Goal: Task Accomplishment & Management: Manage account settings

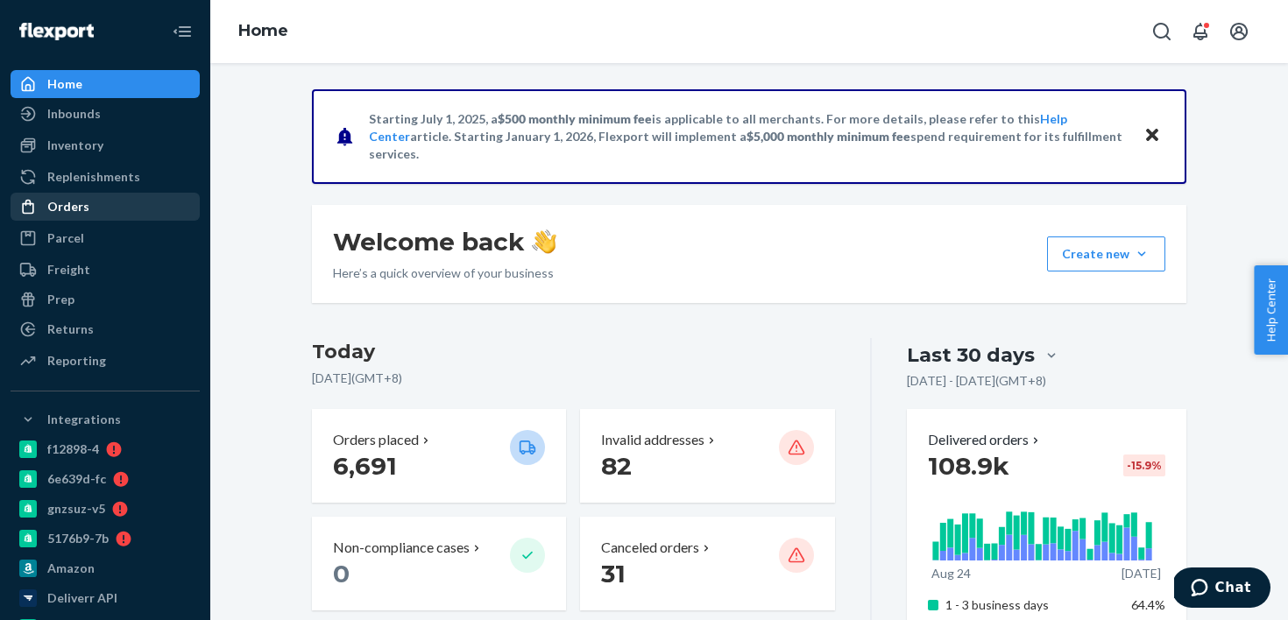
click at [149, 193] on link "Orders" at bounding box center [105, 207] width 189 height 28
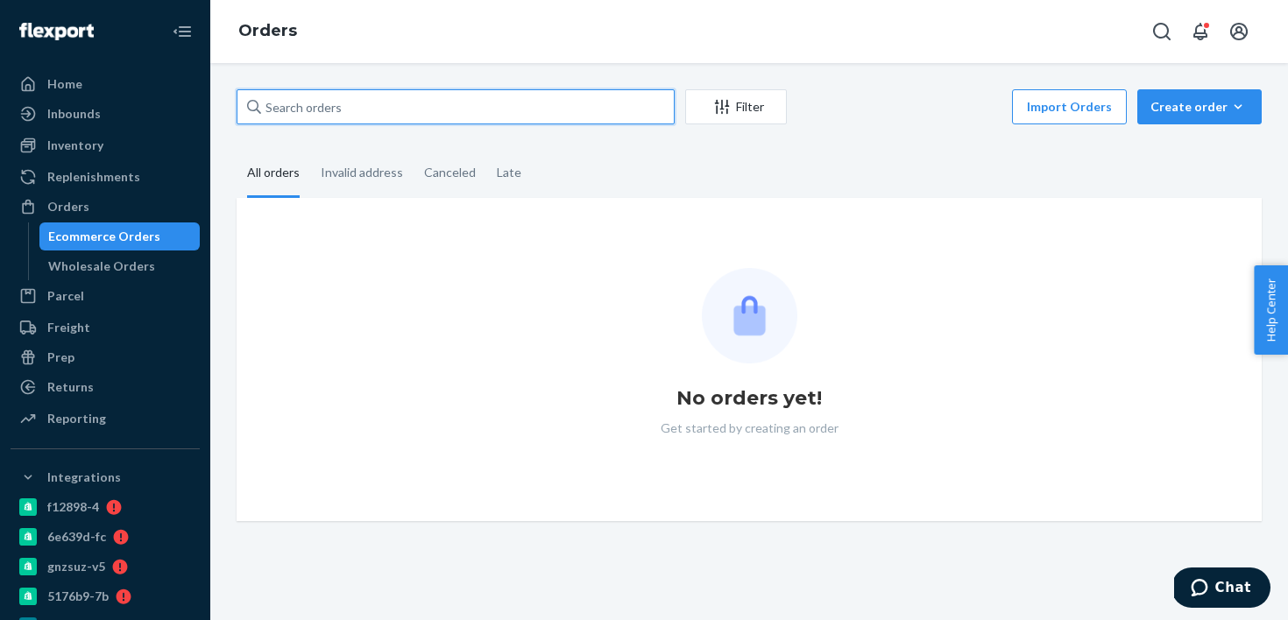
click at [365, 121] on input "text" at bounding box center [456, 106] width 438 height 35
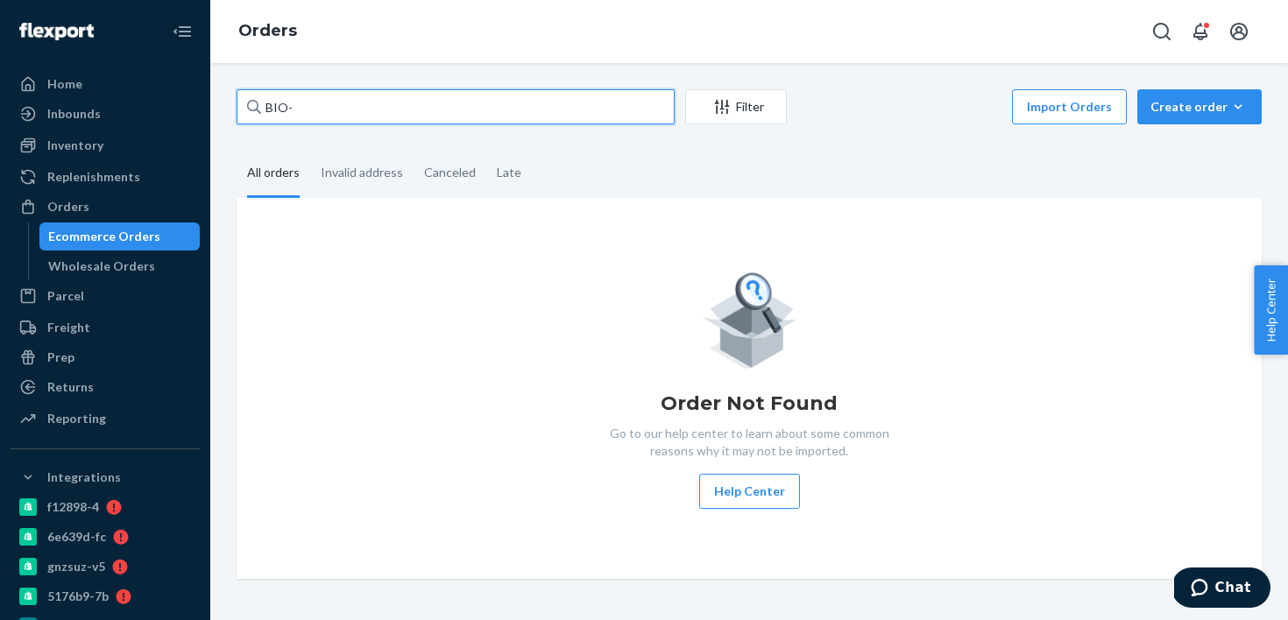
paste input "2765230"
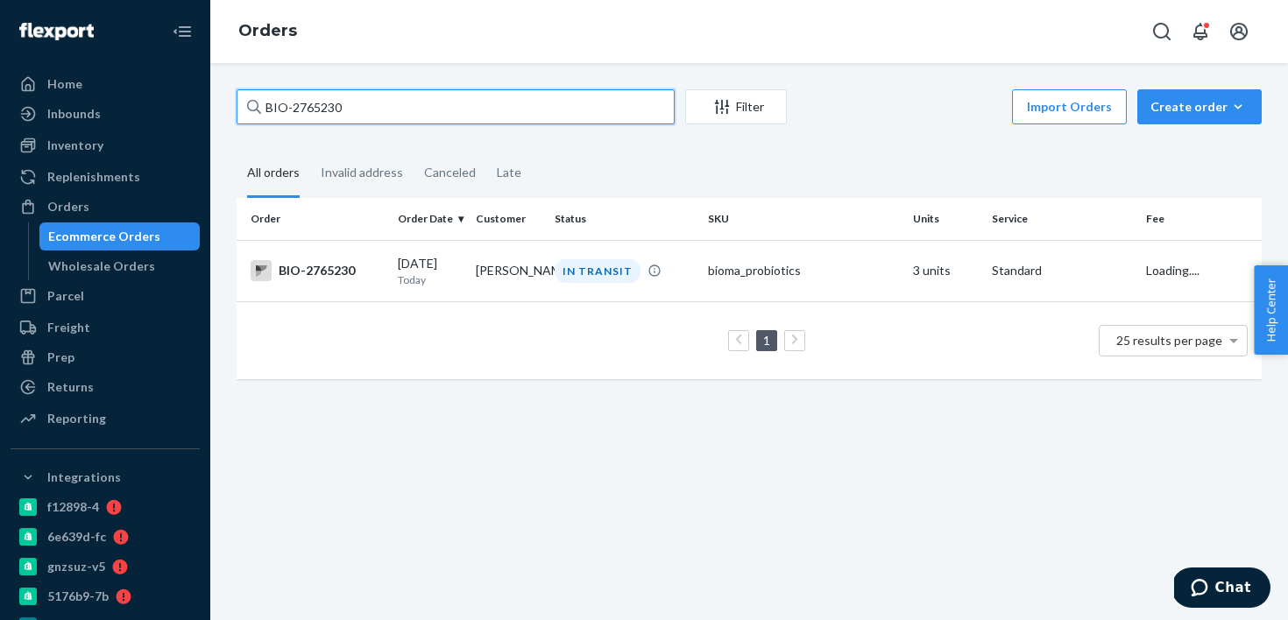
type input "BIO-2765230"
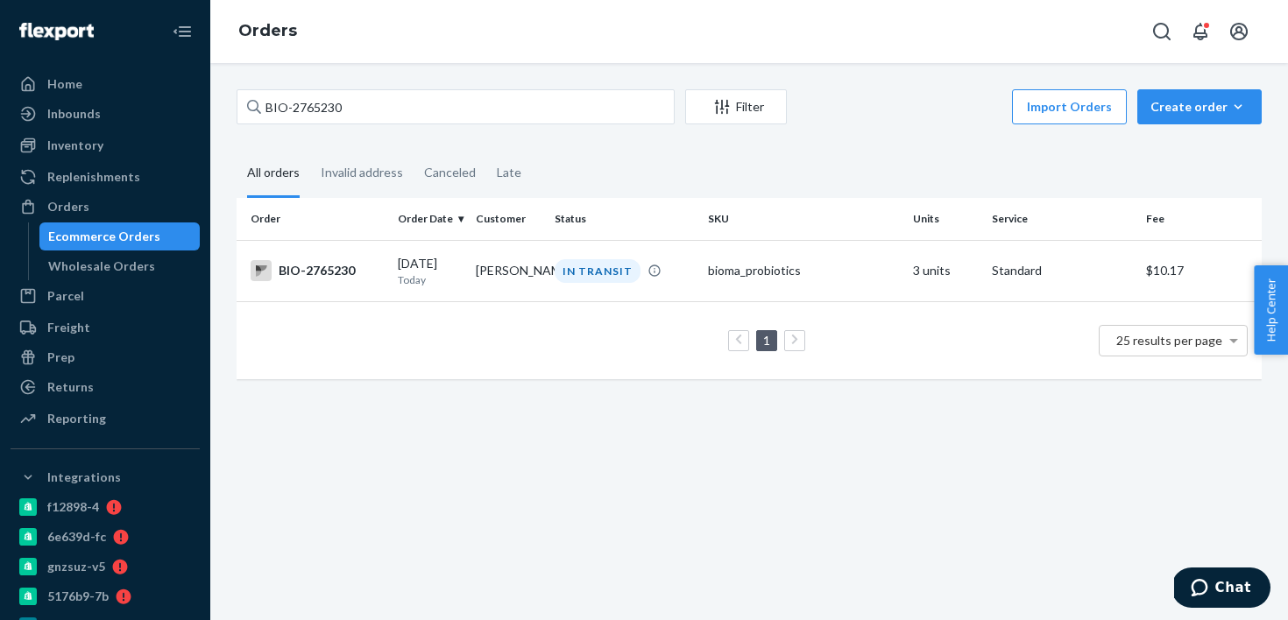
click at [464, 309] on td "1 25 results per page" at bounding box center [749, 340] width 1025 height 78
click at [469, 285] on td "Davis Murphy" at bounding box center [508, 270] width 79 height 61
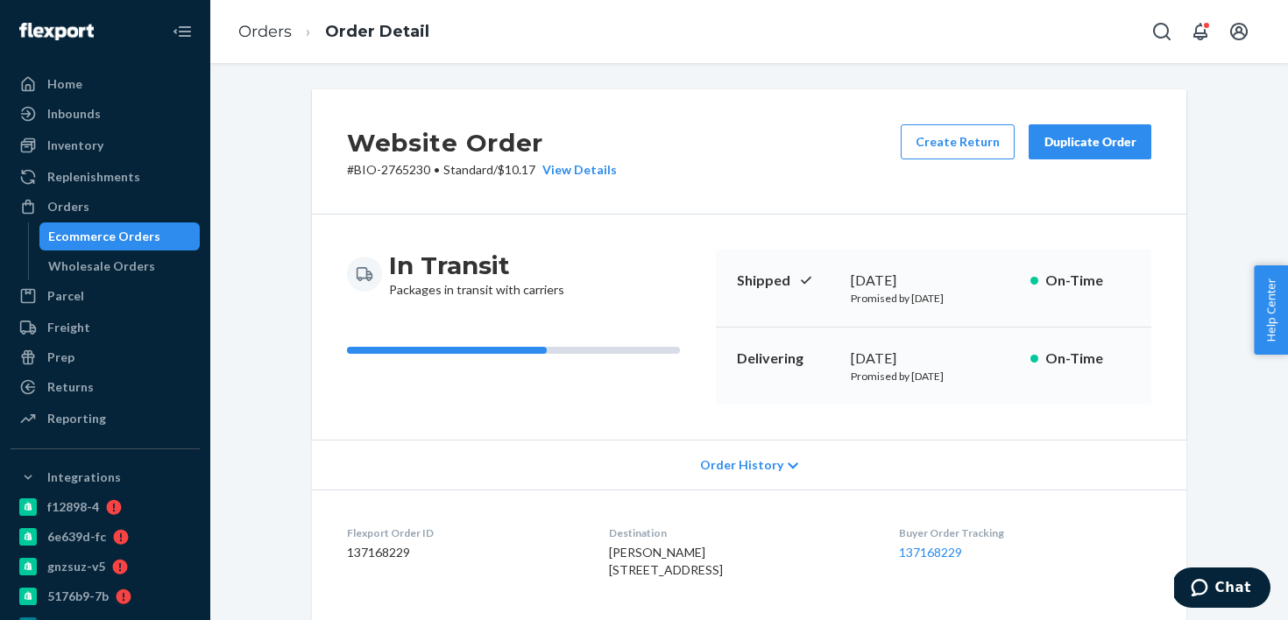
scroll to position [353, 0]
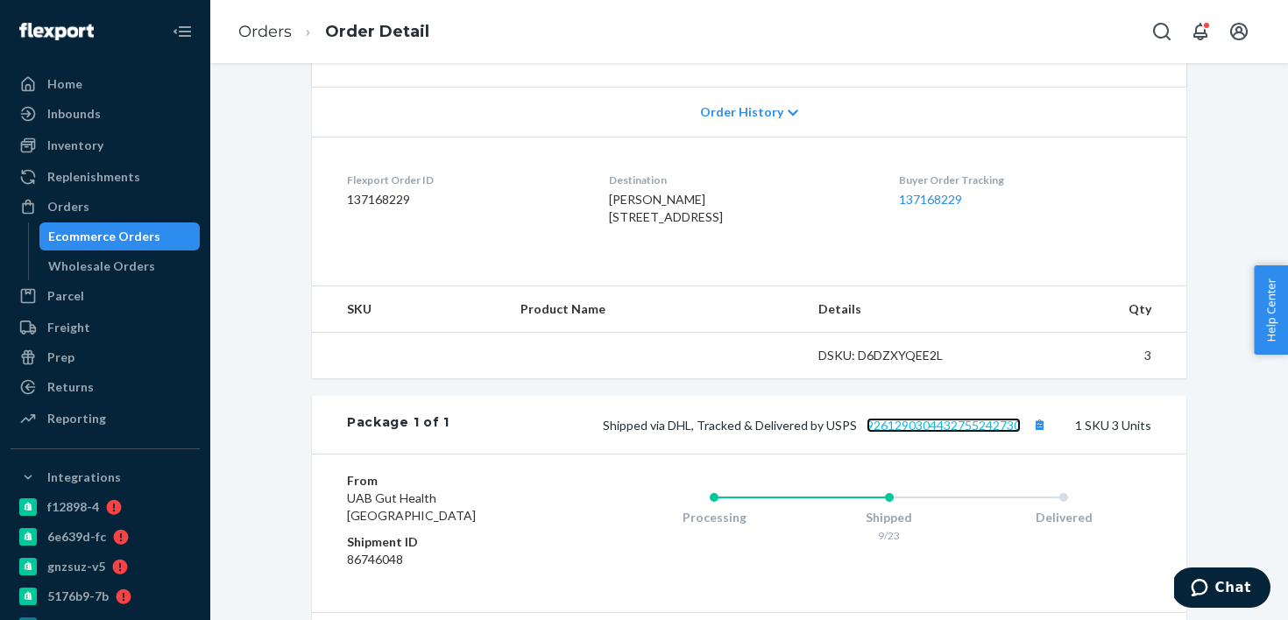
click at [896, 433] on link "9261290304432755242730" at bounding box center [944, 425] width 154 height 15
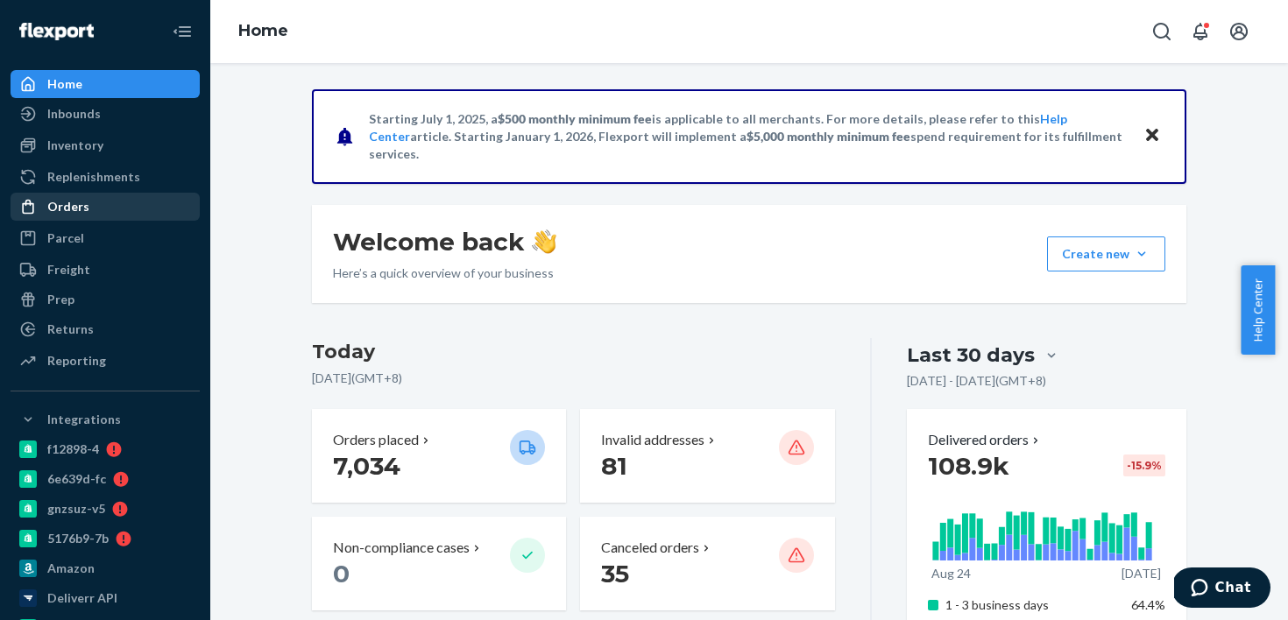
click at [142, 203] on div "Orders" at bounding box center [105, 207] width 186 height 25
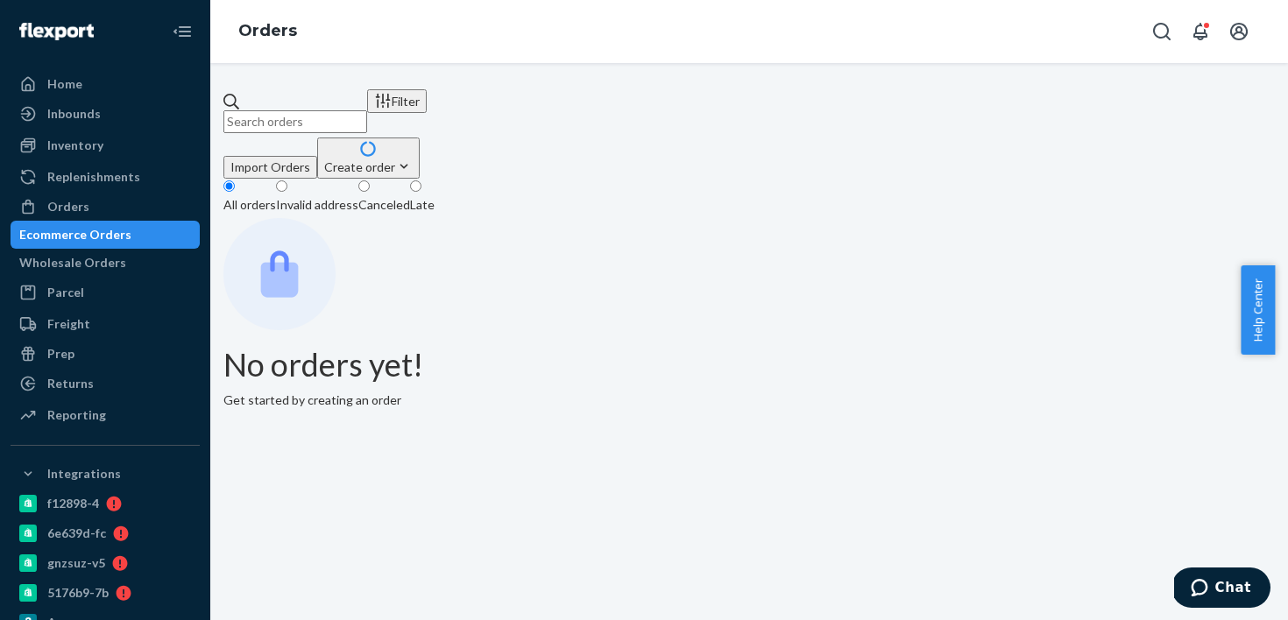
click at [318, 110] on input "text" at bounding box center [295, 121] width 144 height 23
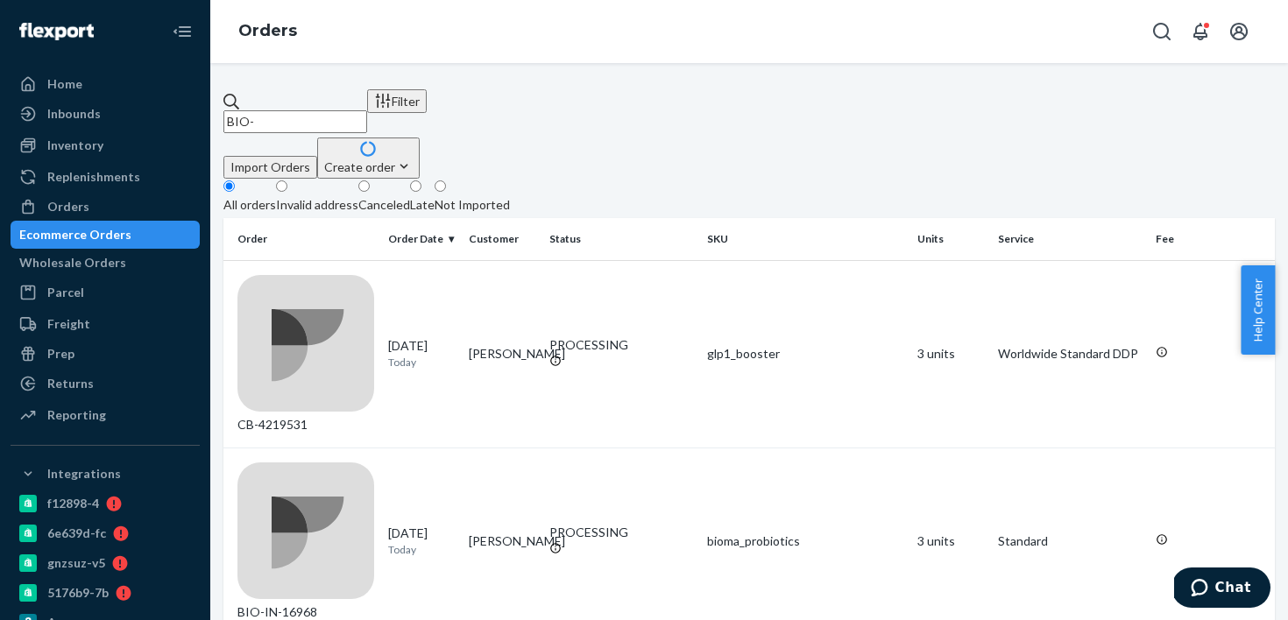
paste input "2769192"
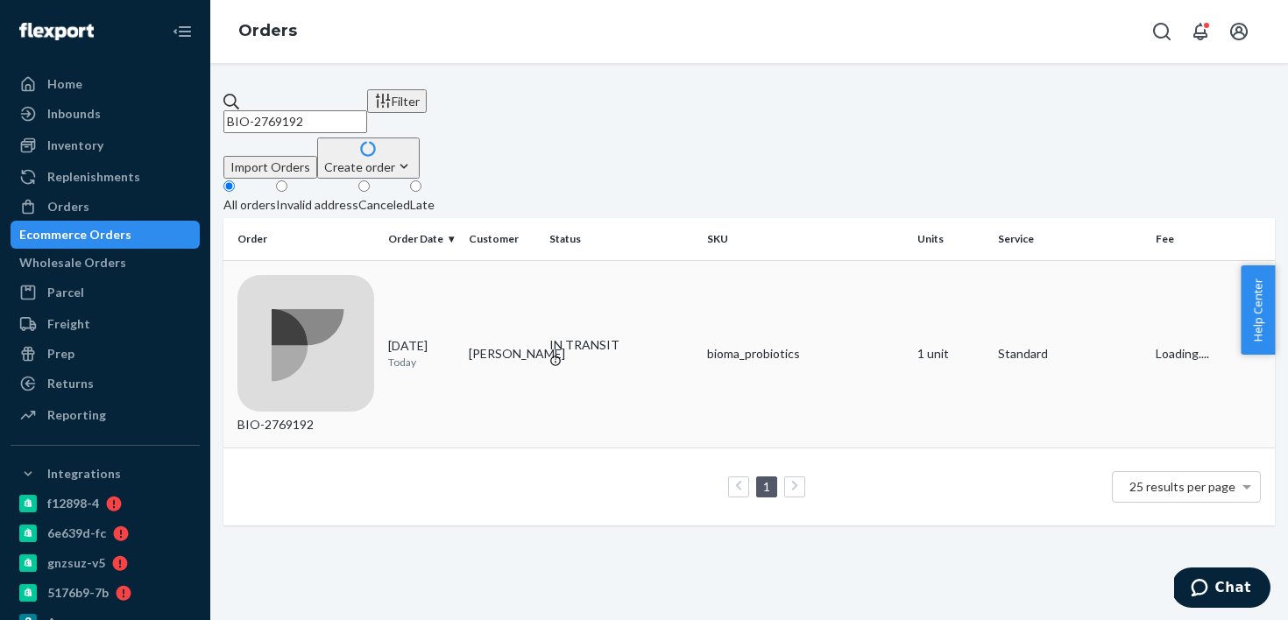
type input "BIO-2769192"
click at [427, 288] on td "09/23/2025 Today" at bounding box center [421, 354] width 81 height 188
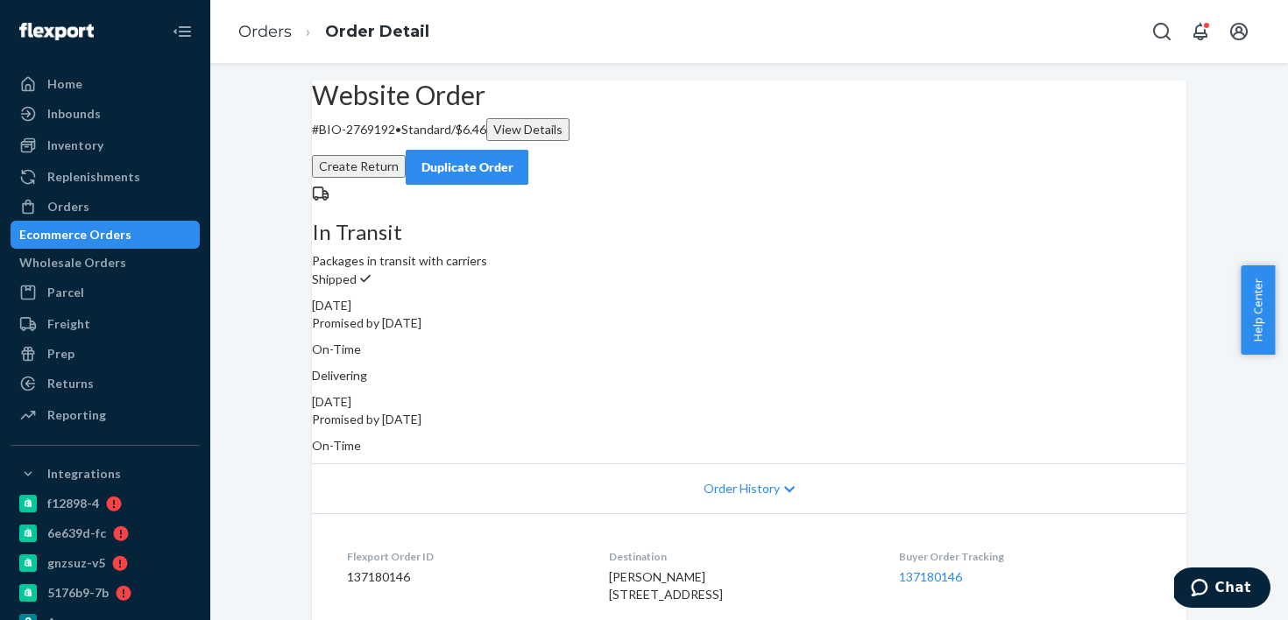
scroll to position [396, 0]
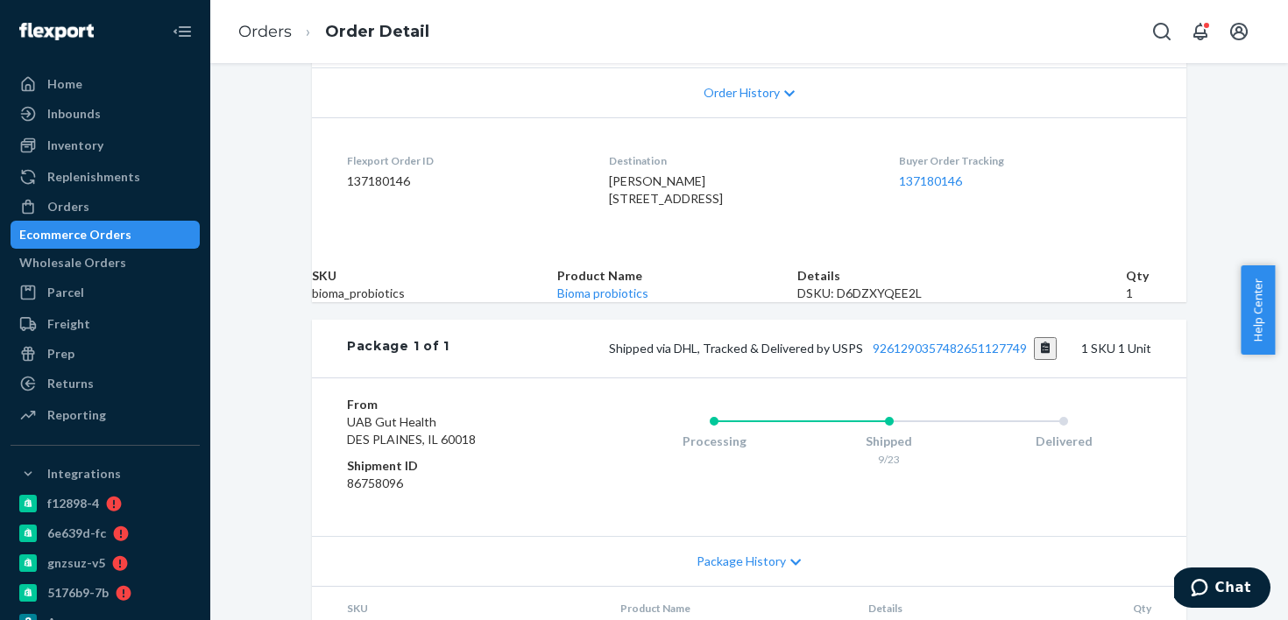
click at [923, 378] on div "Package 1 of 1 Shipped via DHL, Tracked & Delivered by USPS 9261290357482651127…" at bounding box center [749, 349] width 875 height 58
click at [923, 356] on link "9261290357482651127749" at bounding box center [950, 348] width 154 height 15
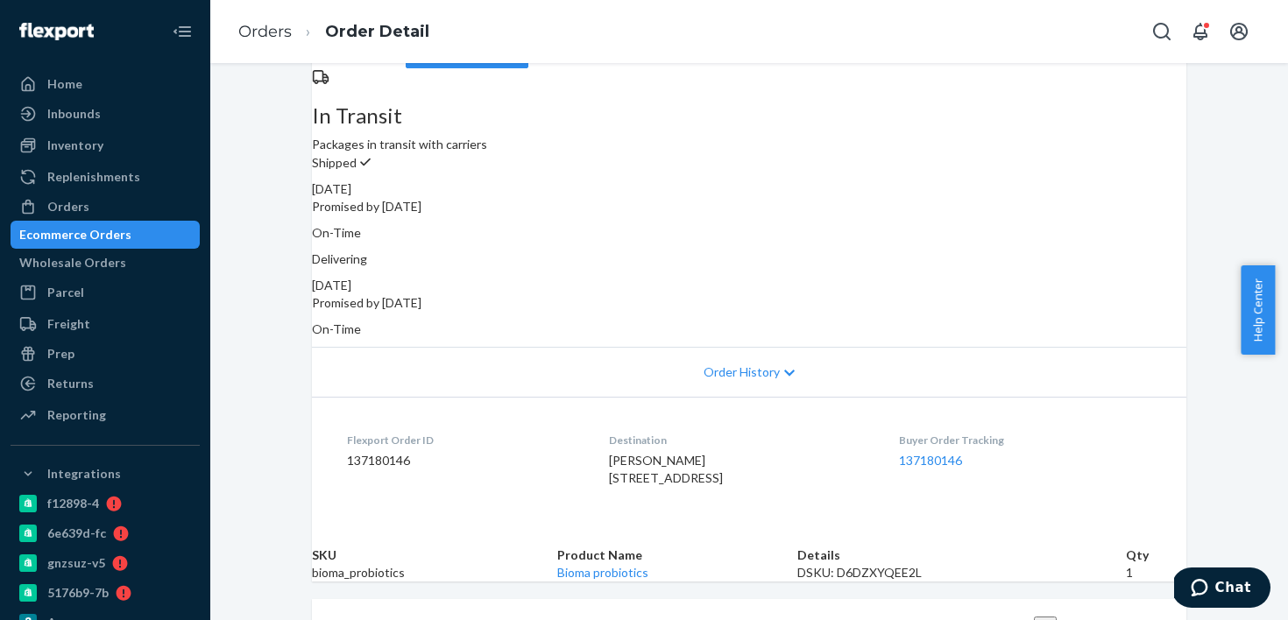
scroll to position [0, 0]
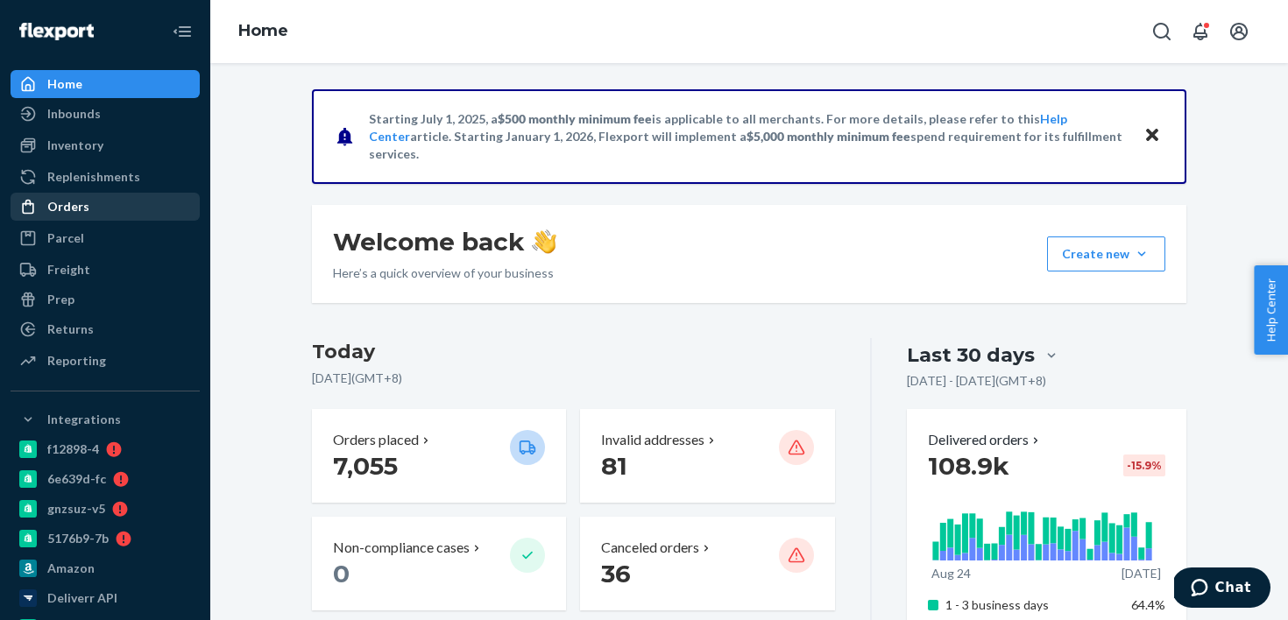
click at [88, 209] on div "Orders" at bounding box center [105, 207] width 186 height 25
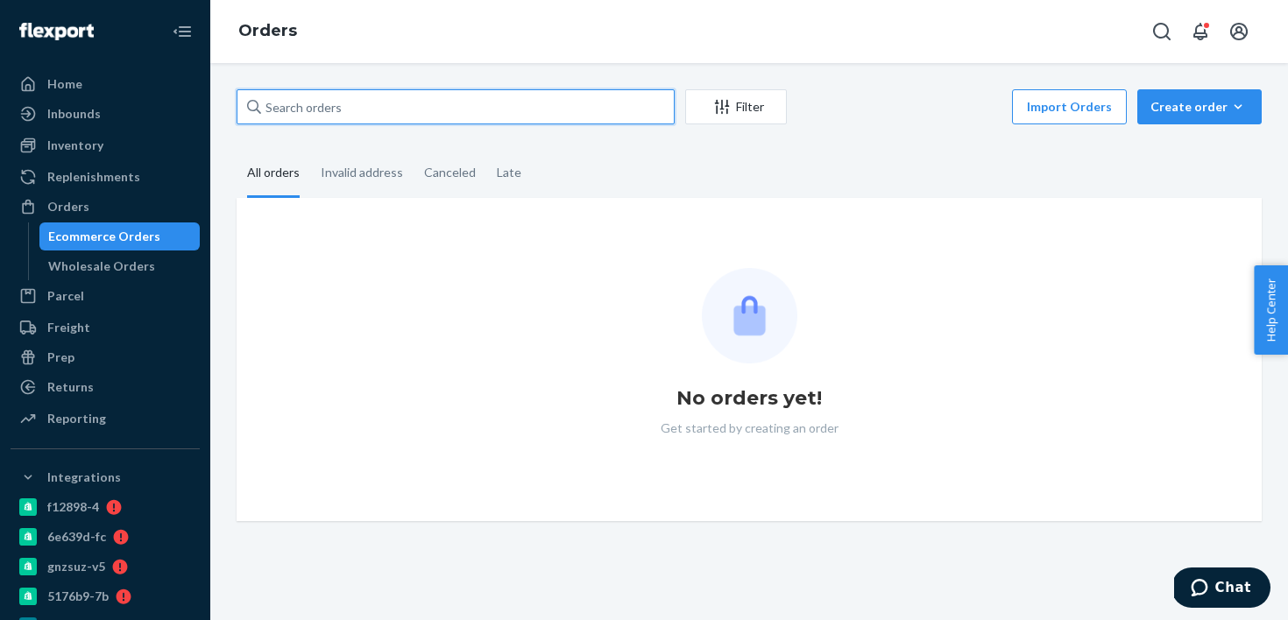
click at [368, 101] on input "text" at bounding box center [456, 106] width 438 height 35
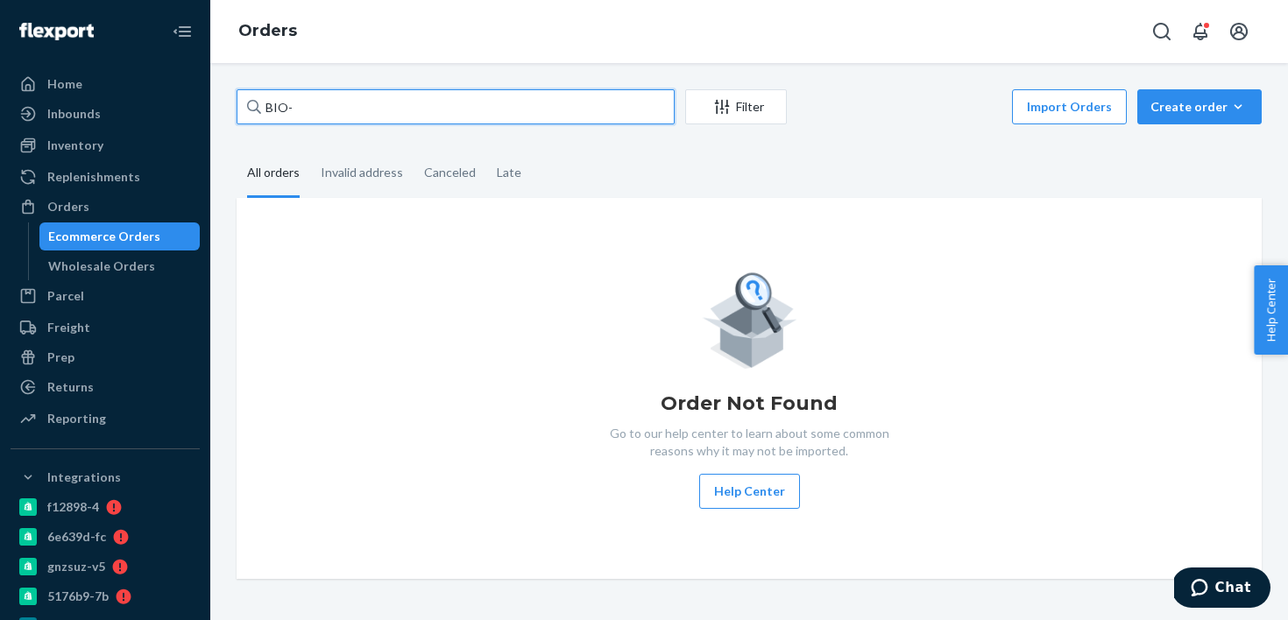
paste input "2770303"
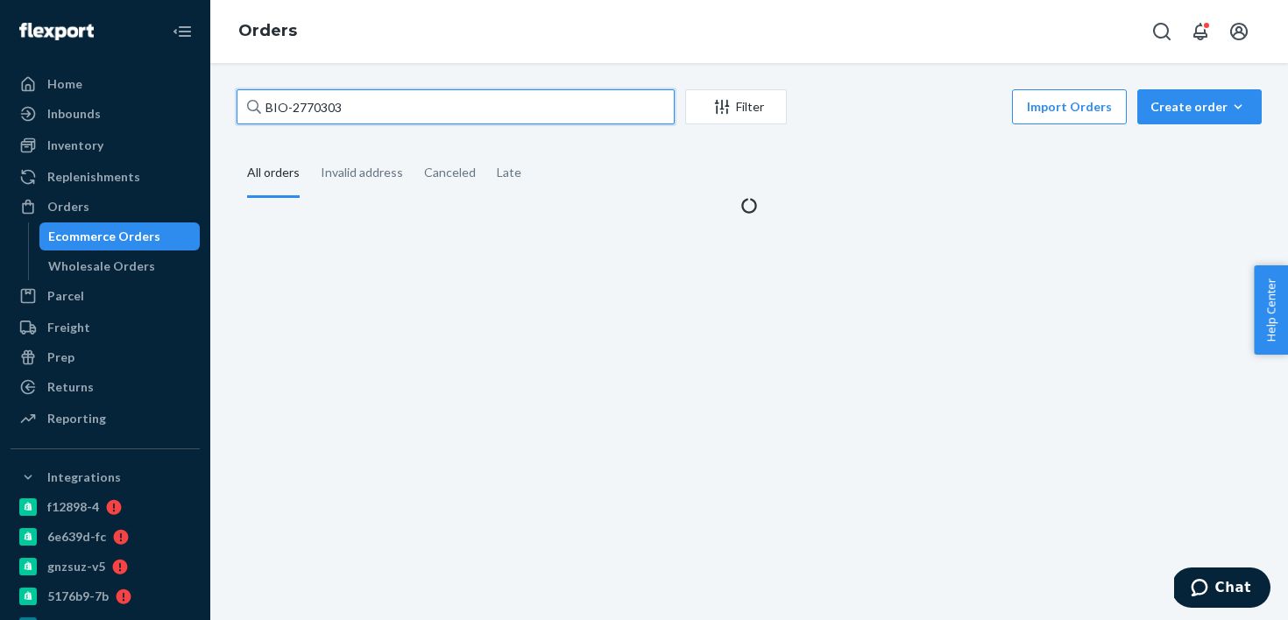
type input "BIO-2770303"
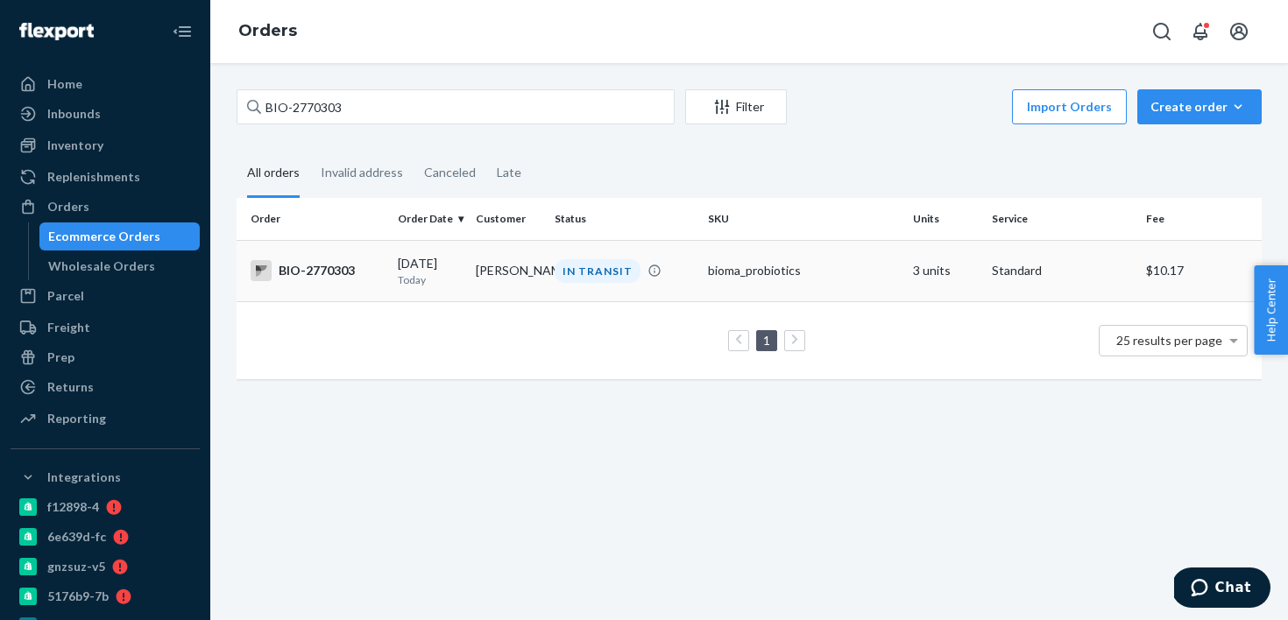
click at [642, 288] on td "IN TRANSIT" at bounding box center [625, 270] width 154 height 61
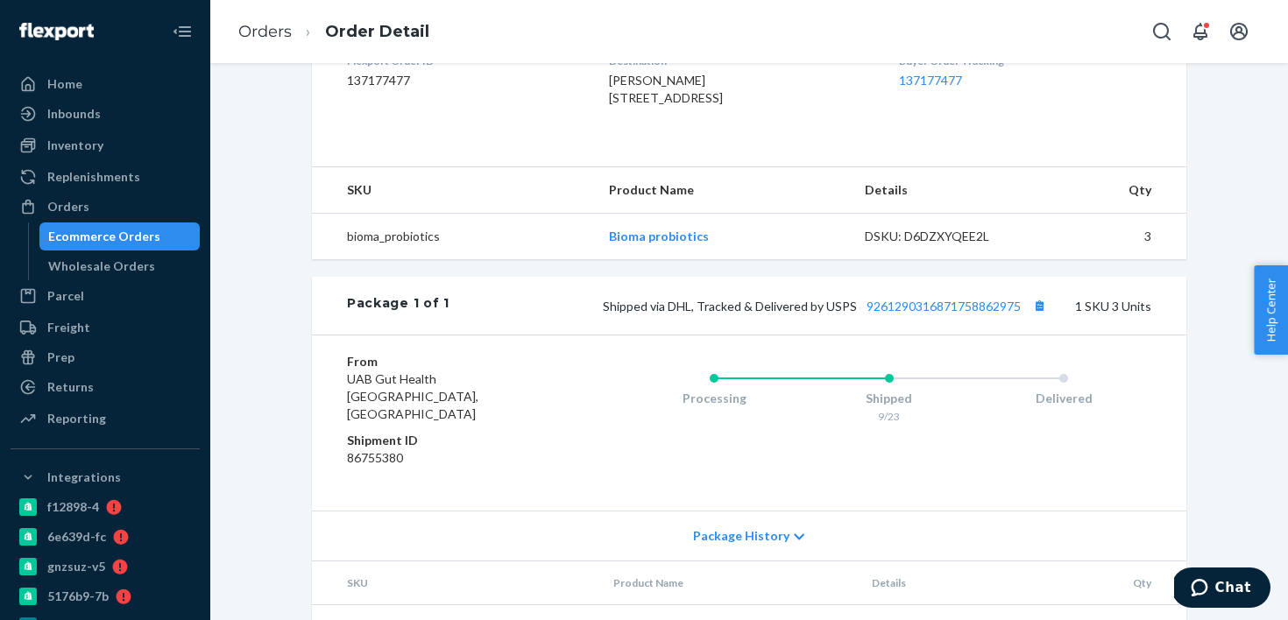
scroll to position [577, 0]
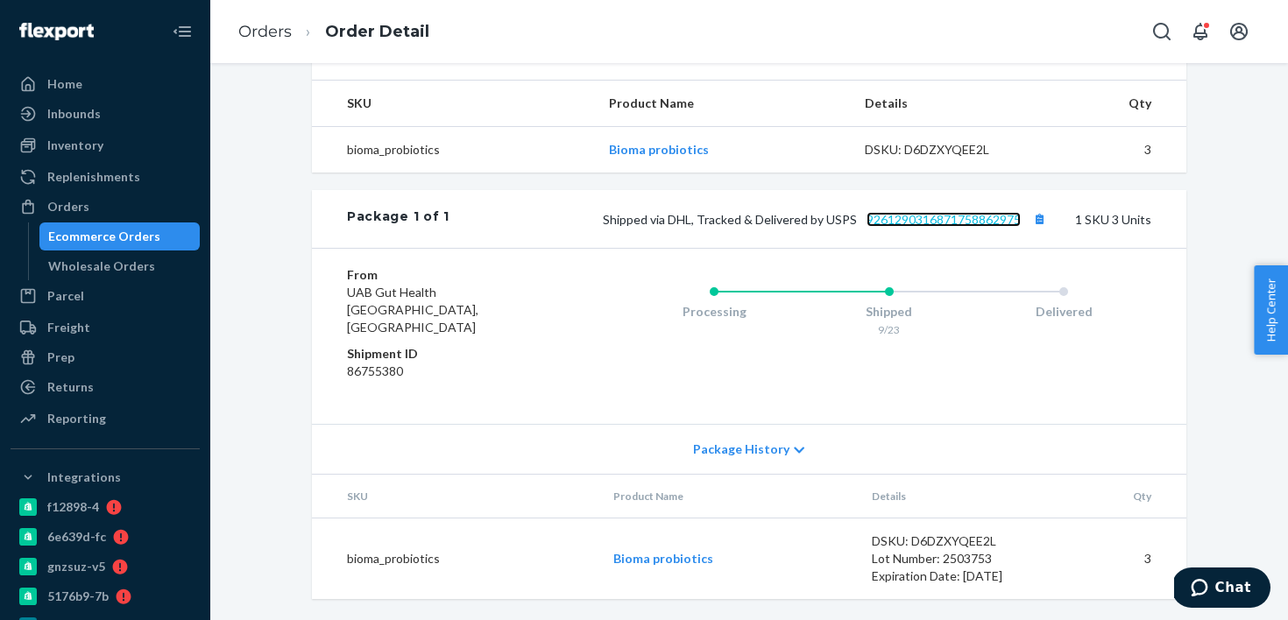
click at [919, 227] on link "9261290316871758862975" at bounding box center [944, 219] width 154 height 15
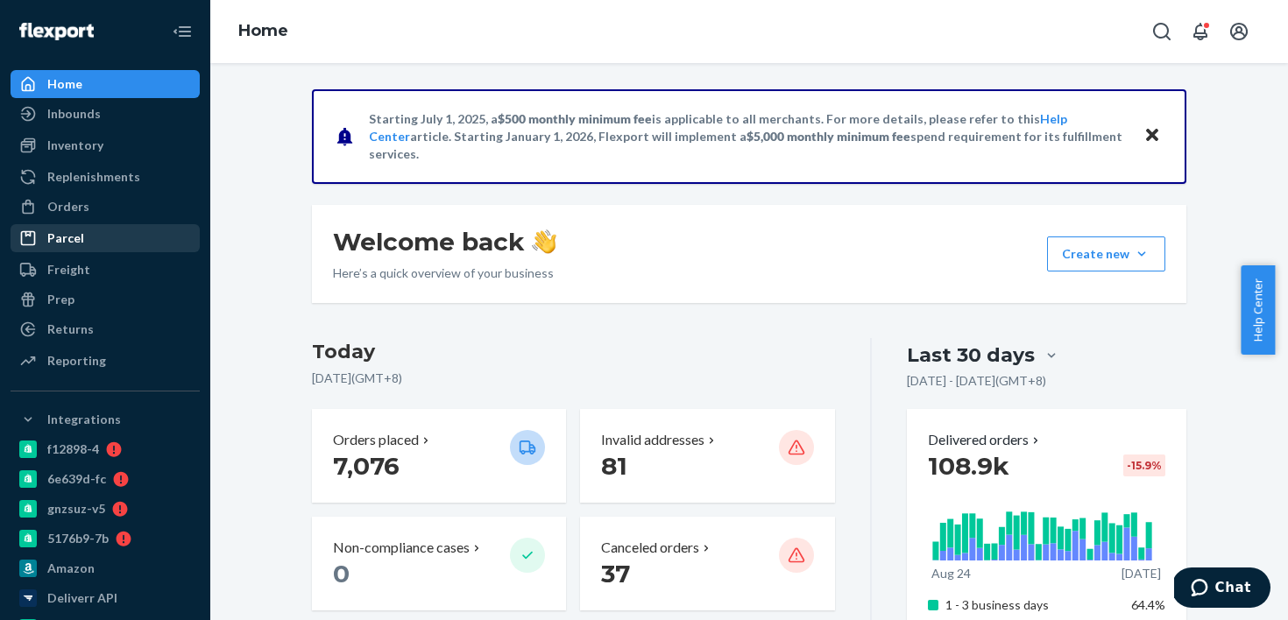
click at [127, 227] on div "Parcel" at bounding box center [105, 238] width 186 height 25
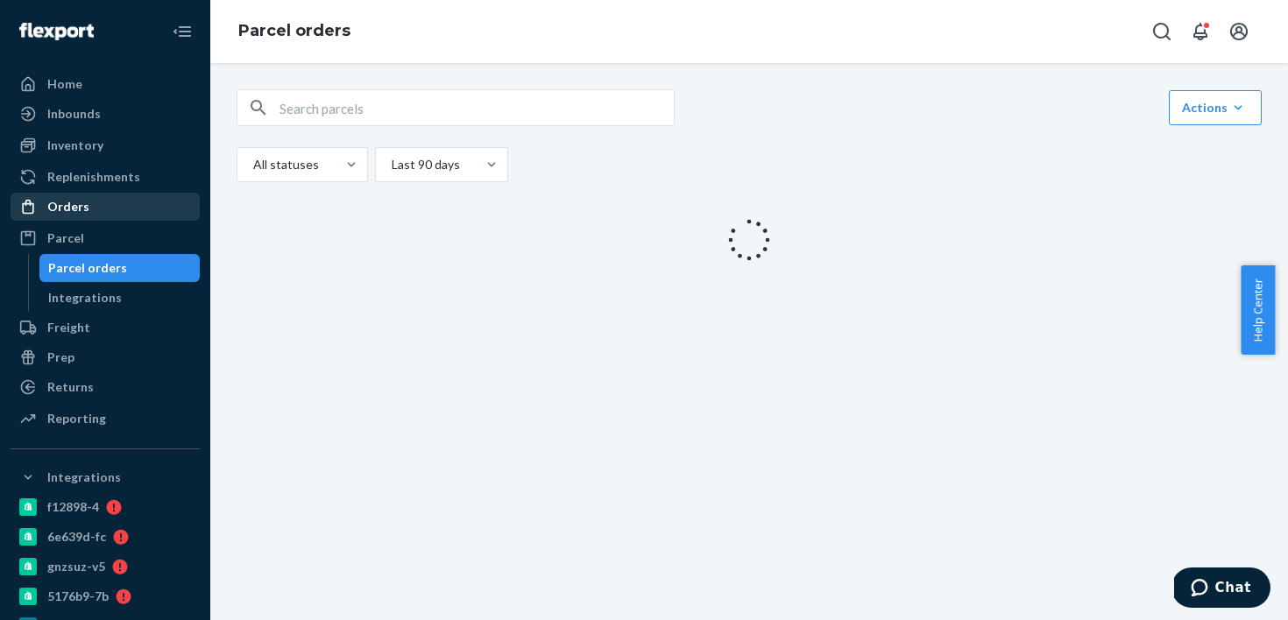
click at [128, 218] on div "Orders" at bounding box center [105, 207] width 186 height 25
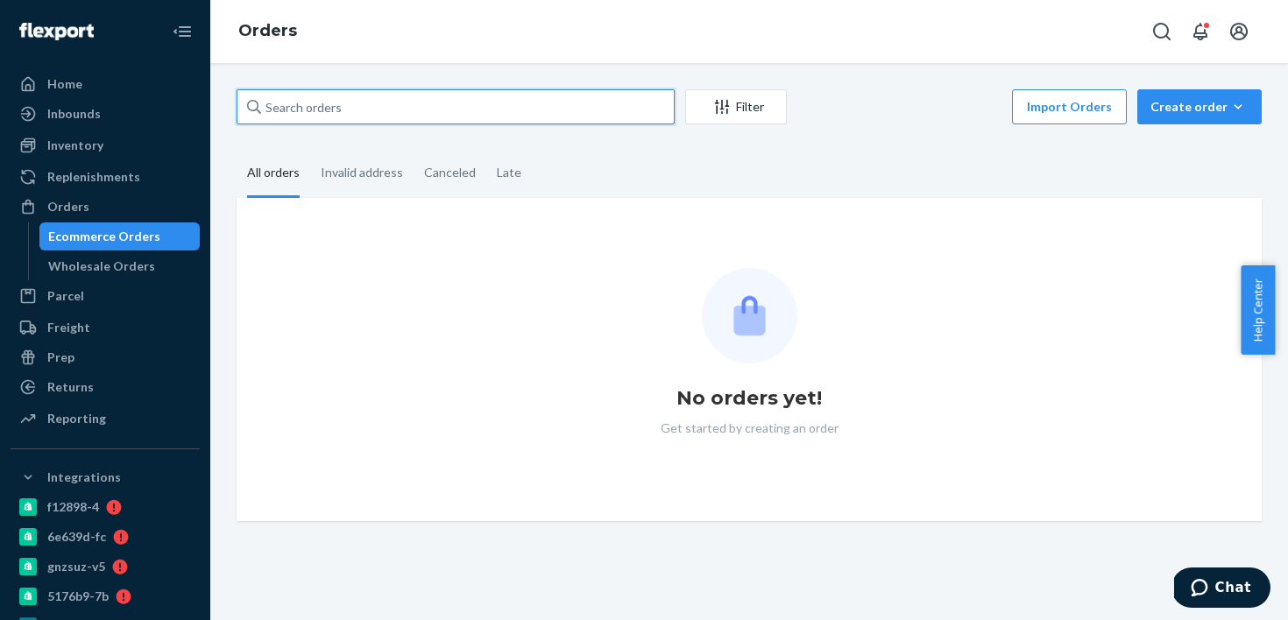
click at [398, 112] on input "text" at bounding box center [456, 106] width 438 height 35
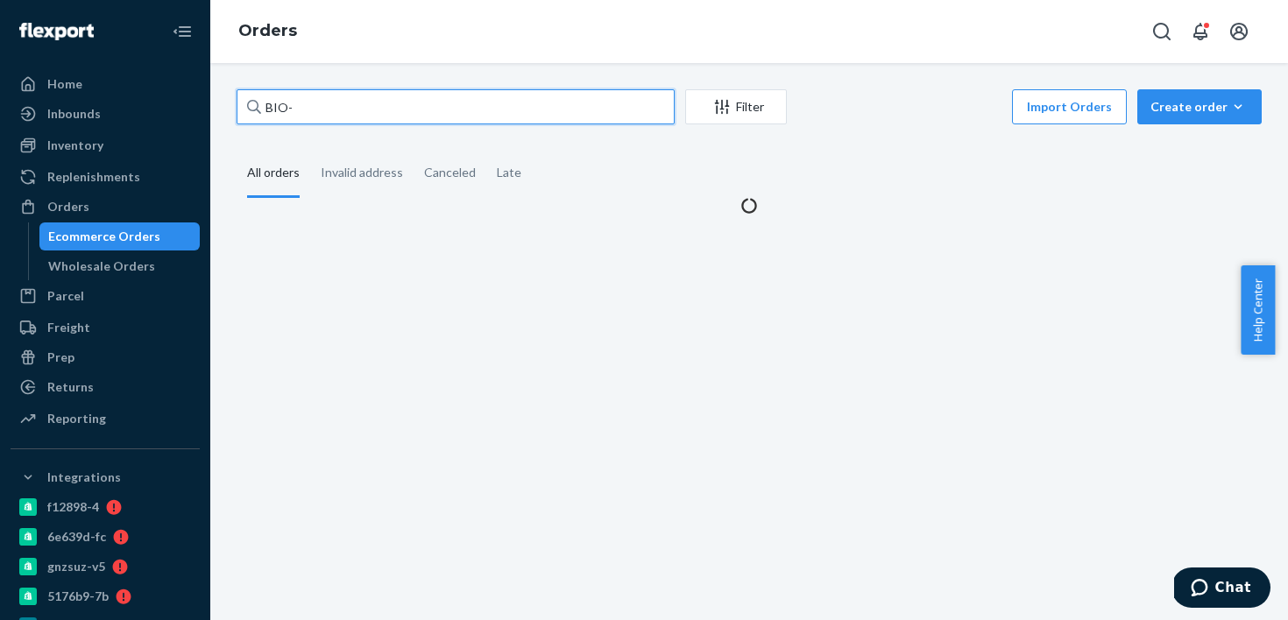
paste input "2767834"
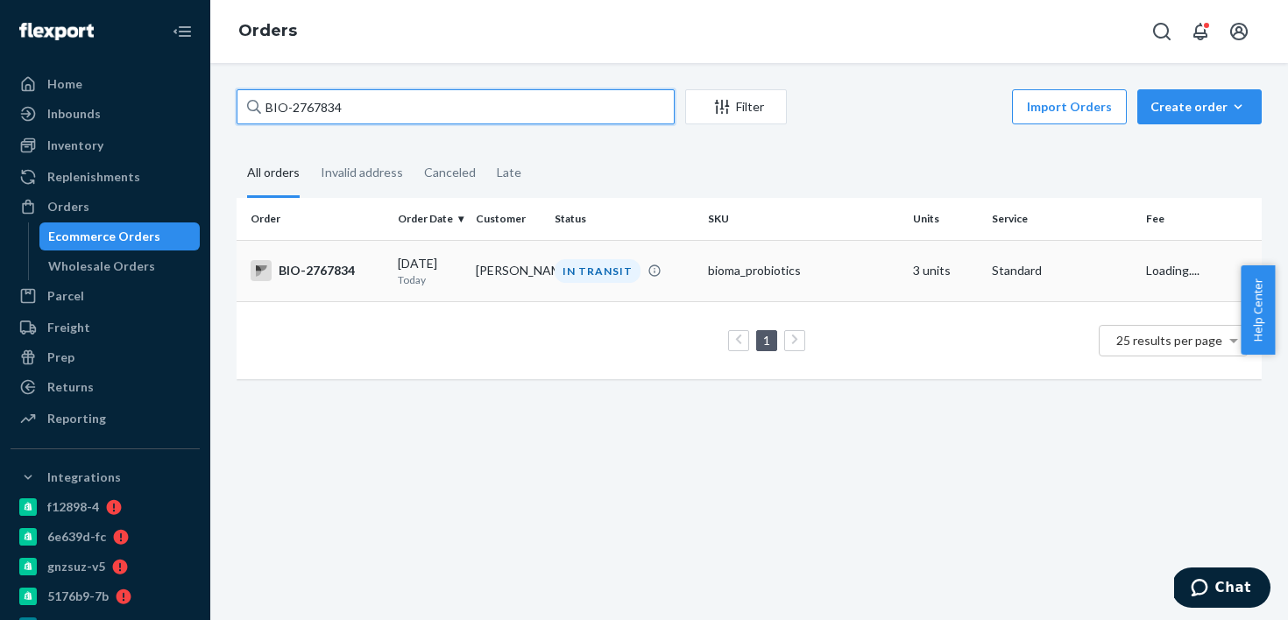
type input "BIO-2767834"
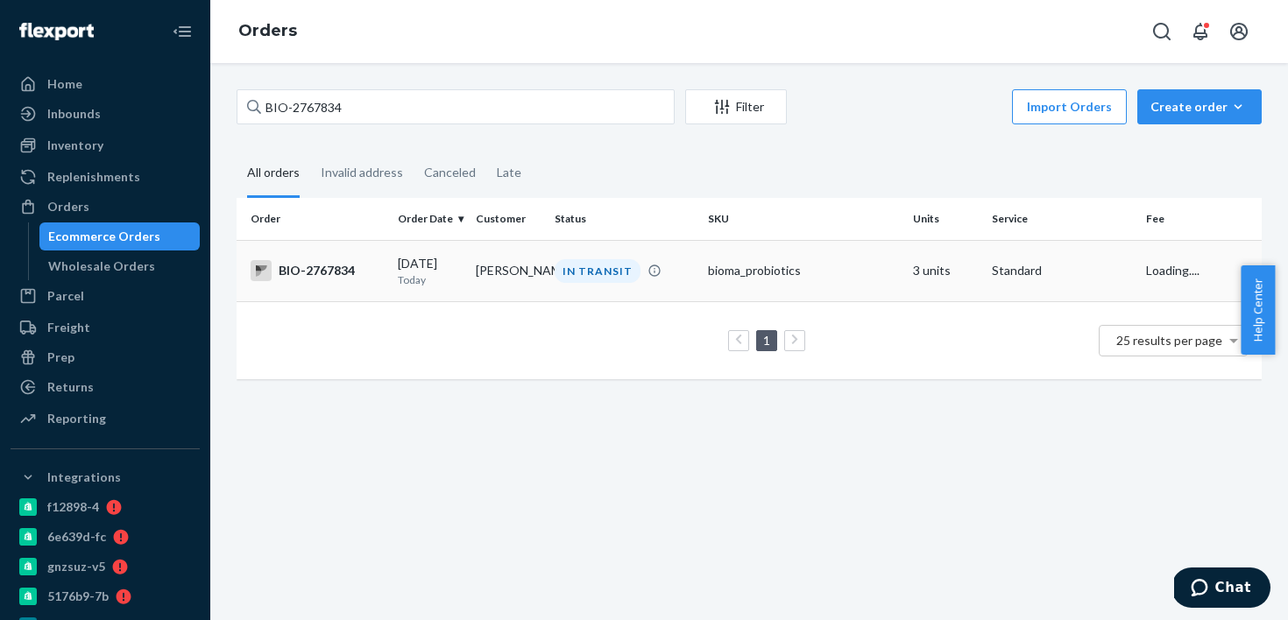
click at [603, 266] on div "IN TRANSIT" at bounding box center [598, 271] width 86 height 24
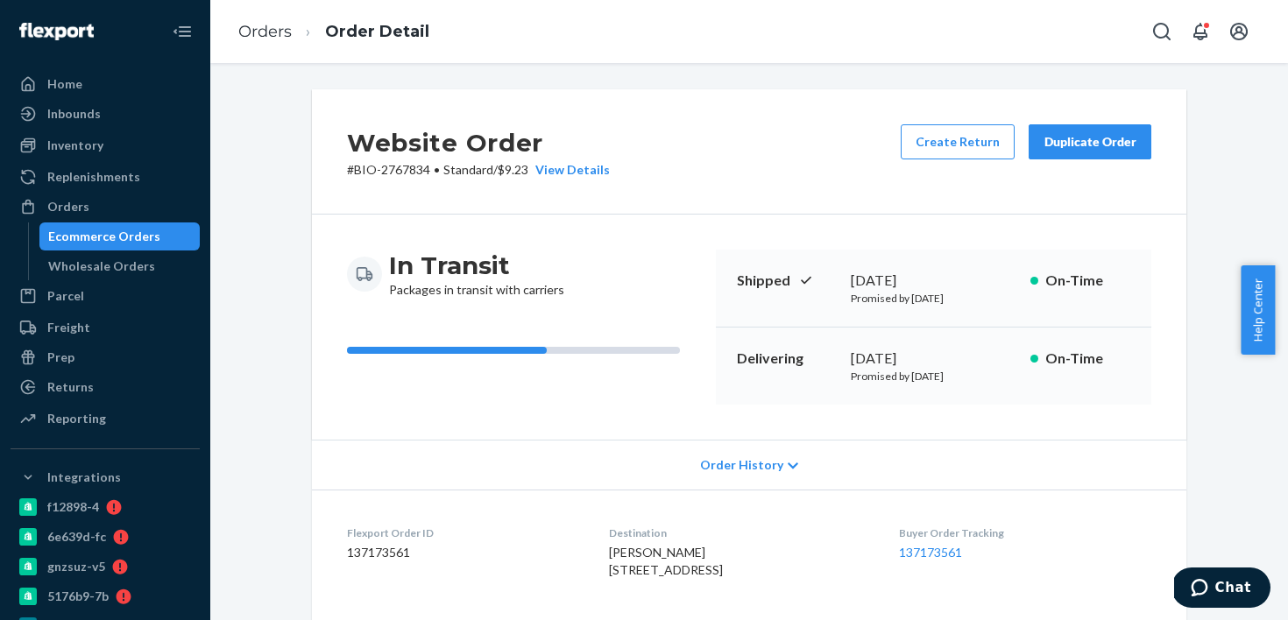
scroll to position [348, 0]
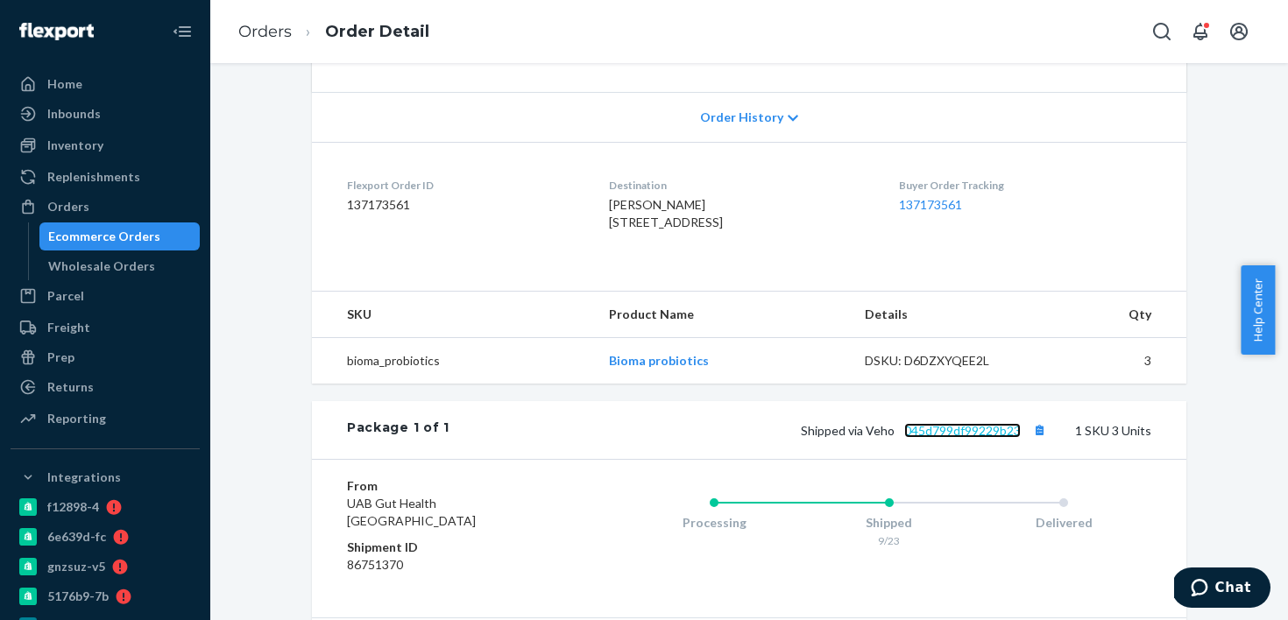
click at [904, 438] on link "045d799df99229b23" at bounding box center [962, 430] width 117 height 15
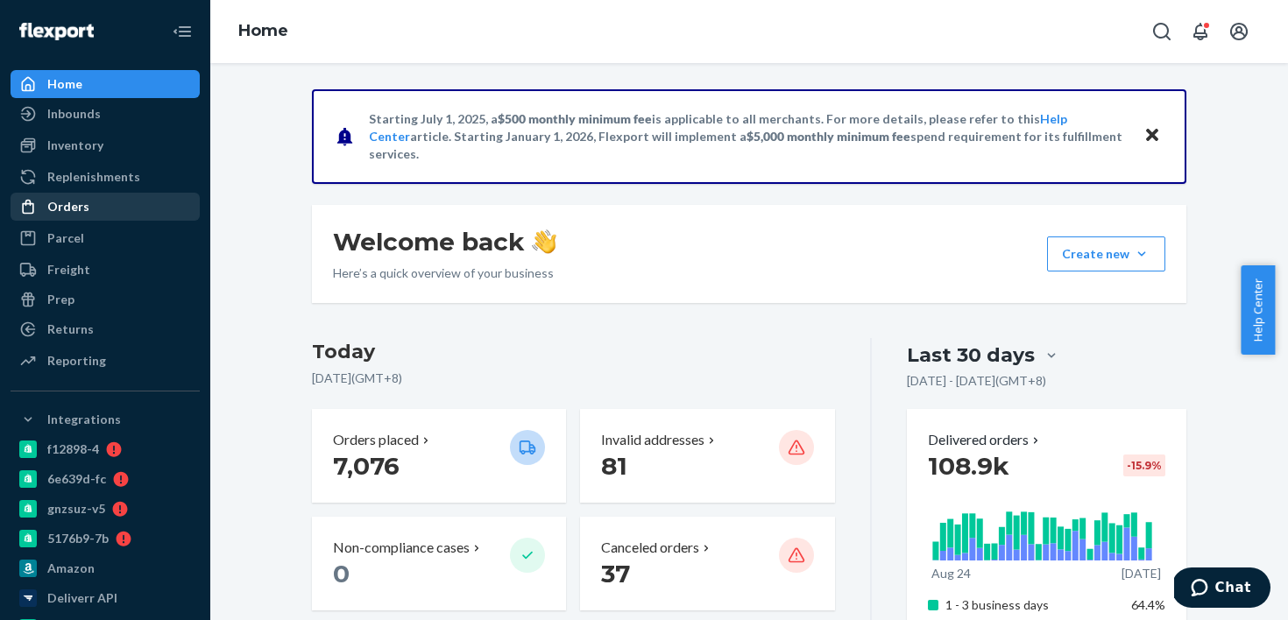
click at [122, 209] on div "Orders" at bounding box center [105, 207] width 186 height 25
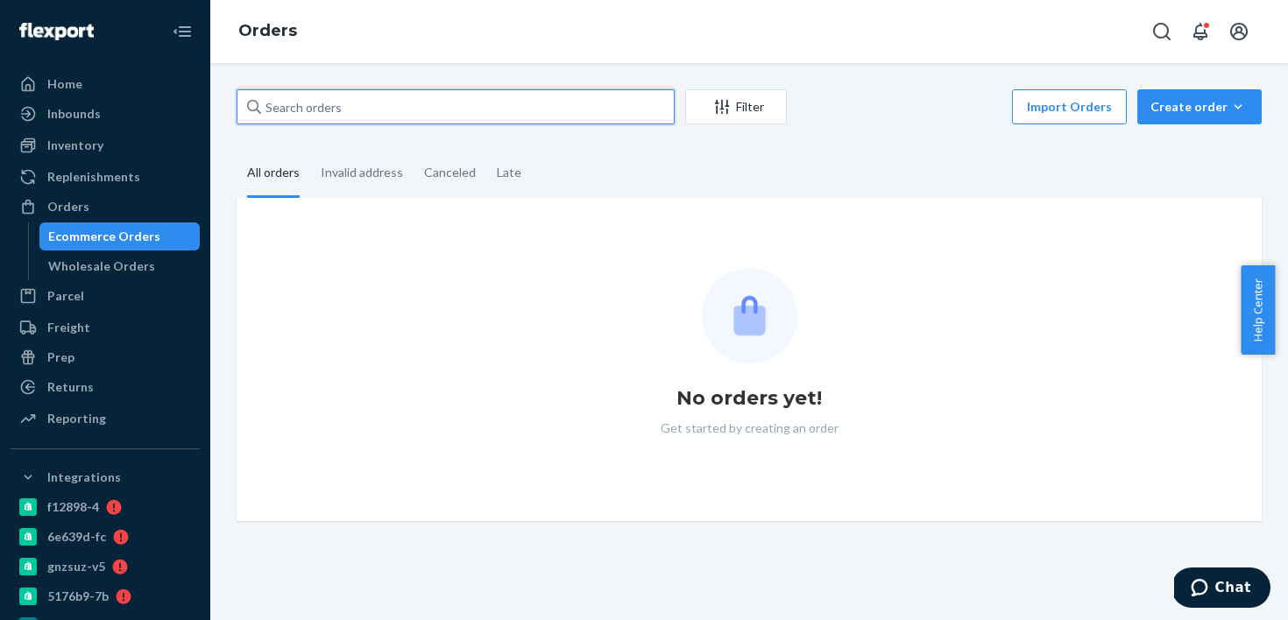
click at [328, 117] on input "text" at bounding box center [456, 106] width 438 height 35
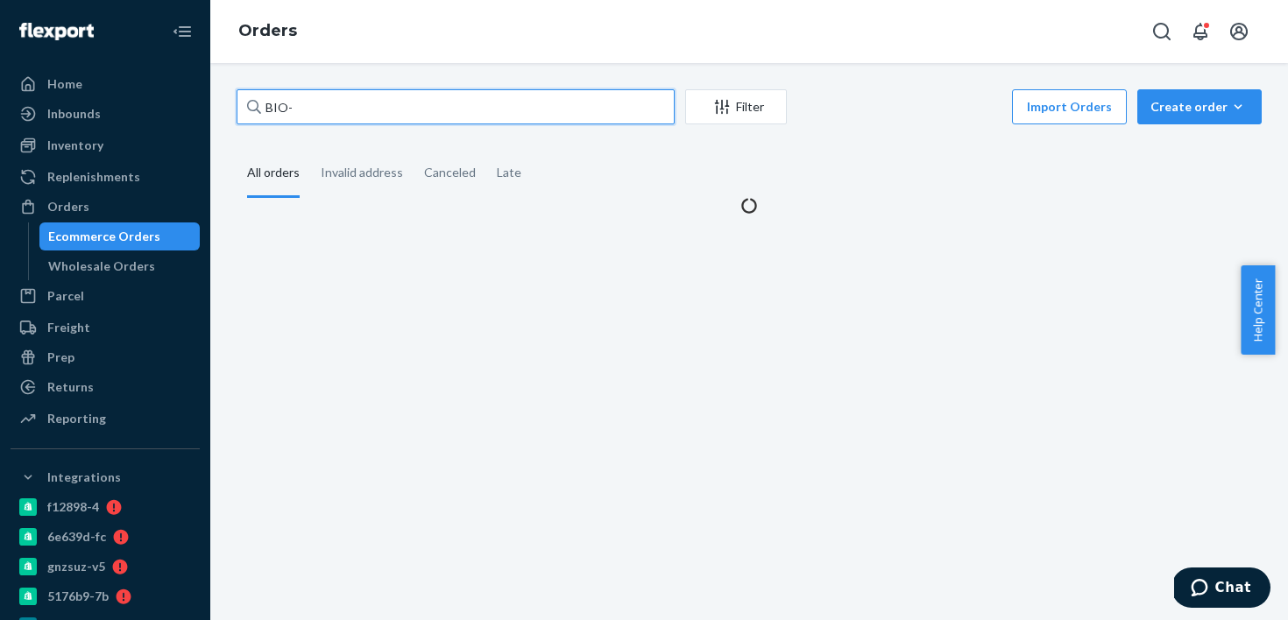
paste input "2396181"
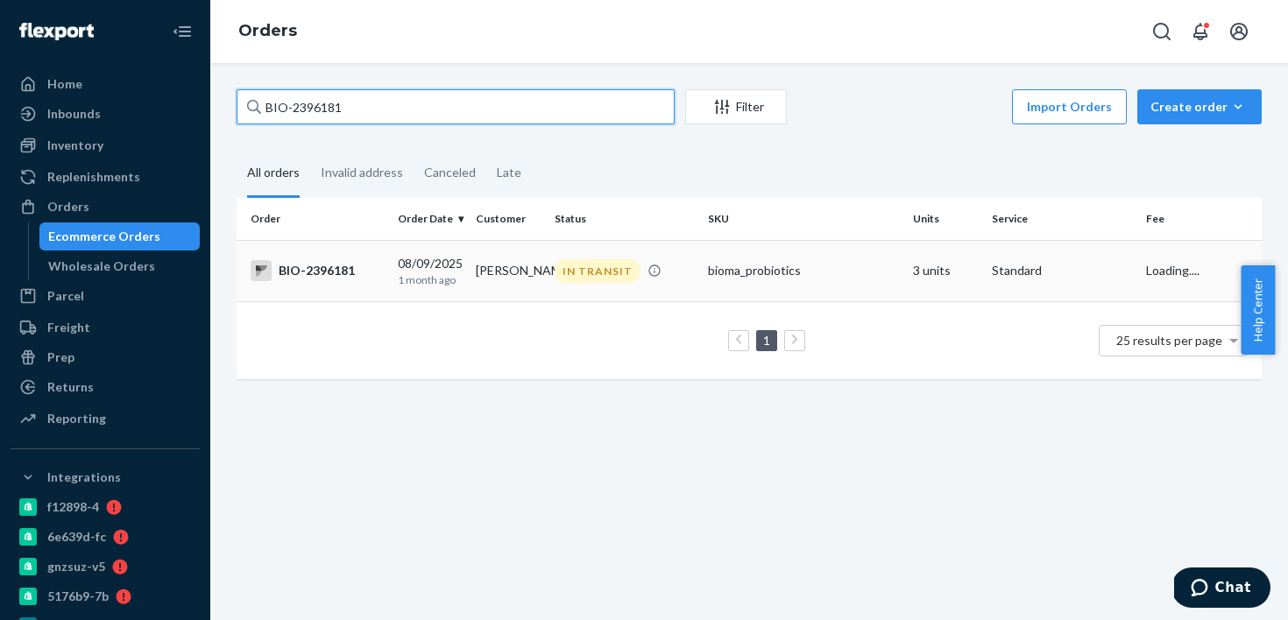
type input "BIO-2396181"
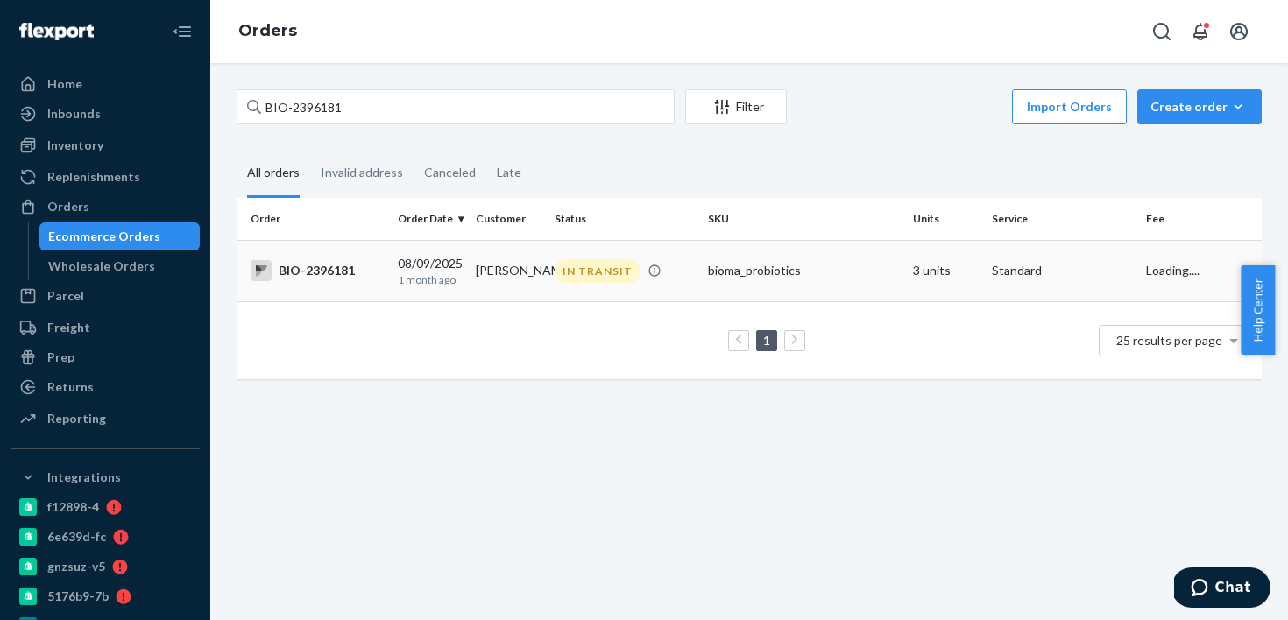
click at [523, 252] on td "Ajeet Grover" at bounding box center [508, 270] width 79 height 61
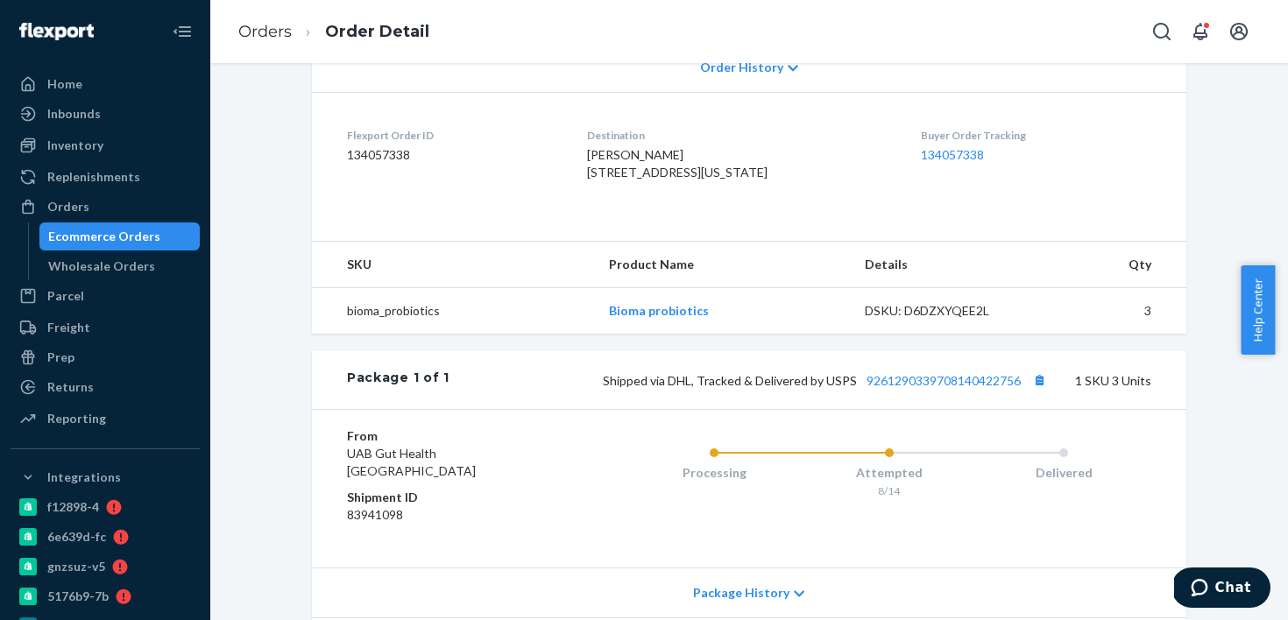
scroll to position [558, 0]
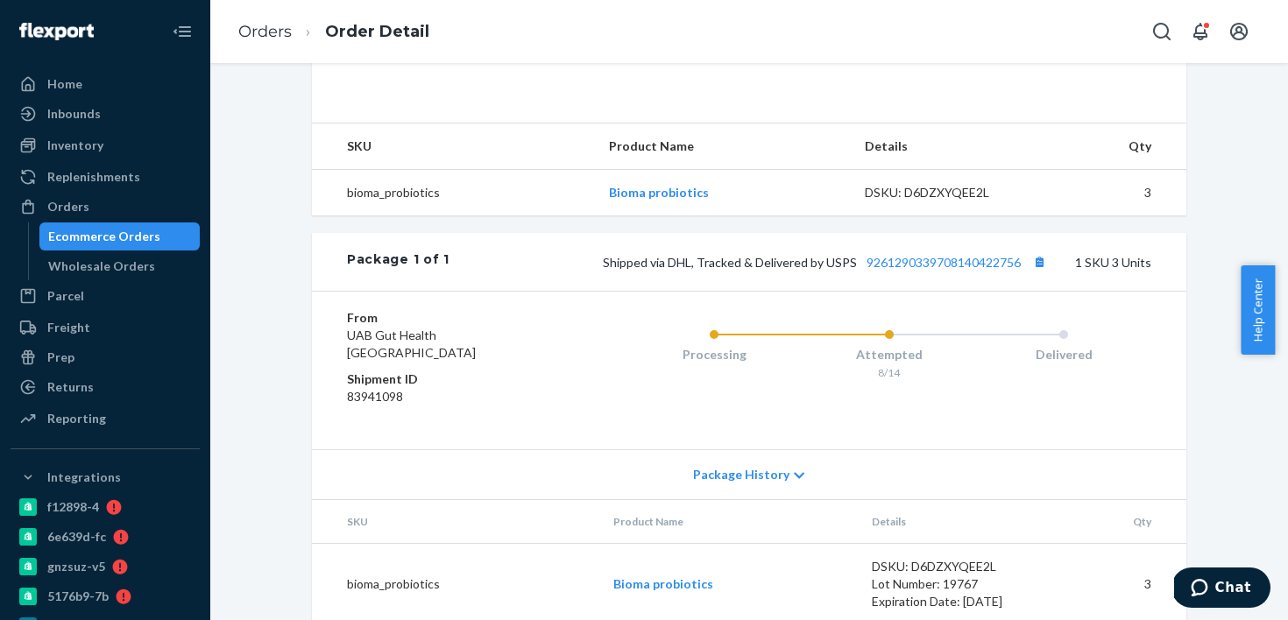
click at [926, 291] on div "Package 1 of 1 Shipped via DHL, Tracked & Delivered by USPS 9261290339708140422…" at bounding box center [749, 262] width 875 height 58
click at [931, 270] on link "9261290339708140422756" at bounding box center [944, 262] width 154 height 15
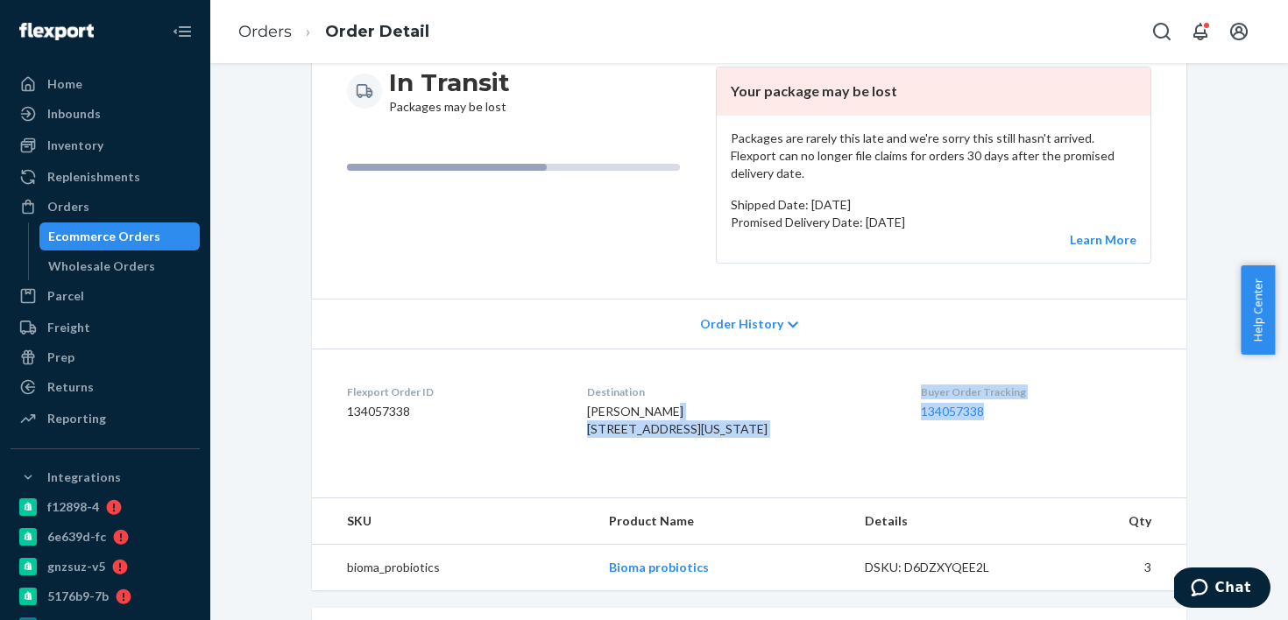
drag, startPoint x: 878, startPoint y: 399, endPoint x: 1032, endPoint y: 400, distance: 153.4
click at [1032, 400] on dl "Flexport Order ID 134057338 Destination Ajeet Grover 2 S Maine St Kennebunkport…" at bounding box center [749, 414] width 875 height 131
click at [1030, 403] on dd "134057338" at bounding box center [1036, 412] width 230 height 18
drag, startPoint x: 1017, startPoint y: 394, endPoint x: 909, endPoint y: 395, distance: 108.7
click at [909, 395] on dl "Flexport Order ID 134057338 Destination Ajeet Grover 2 S Maine St Kennebunkport…" at bounding box center [749, 414] width 875 height 131
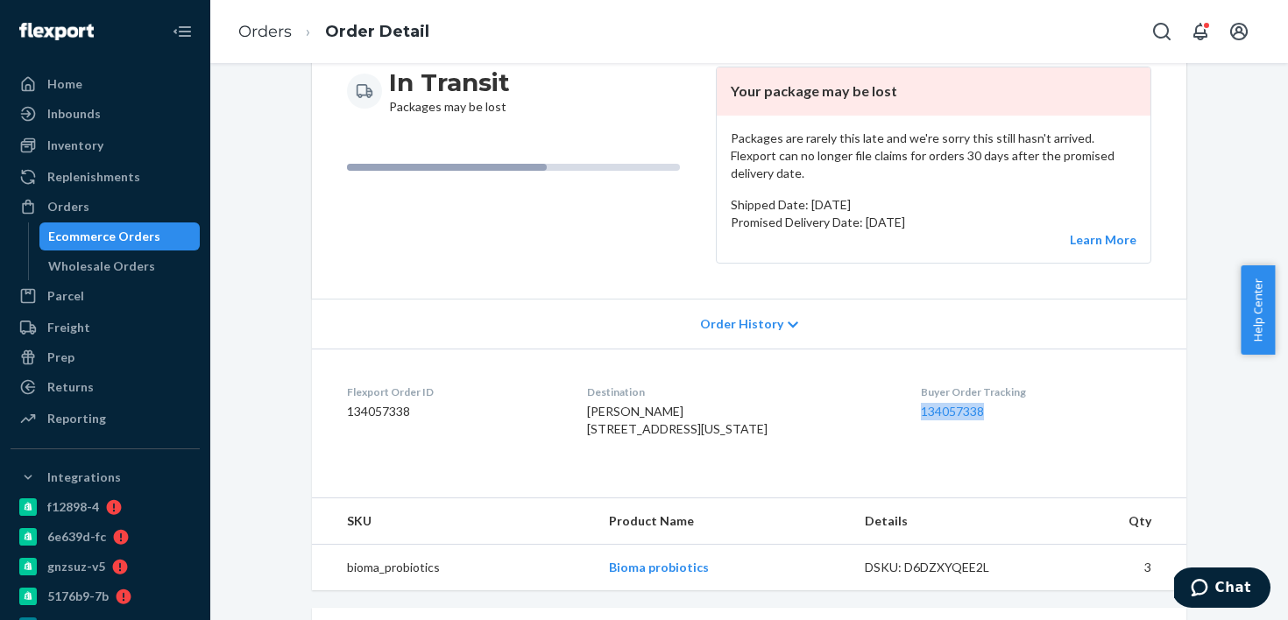
copy link "134057338"
click at [788, 420] on div "Ajeet Grover 2 S Maine St Kennebunkport, ME 04046-6317 US" at bounding box center [740, 420] width 306 height 35
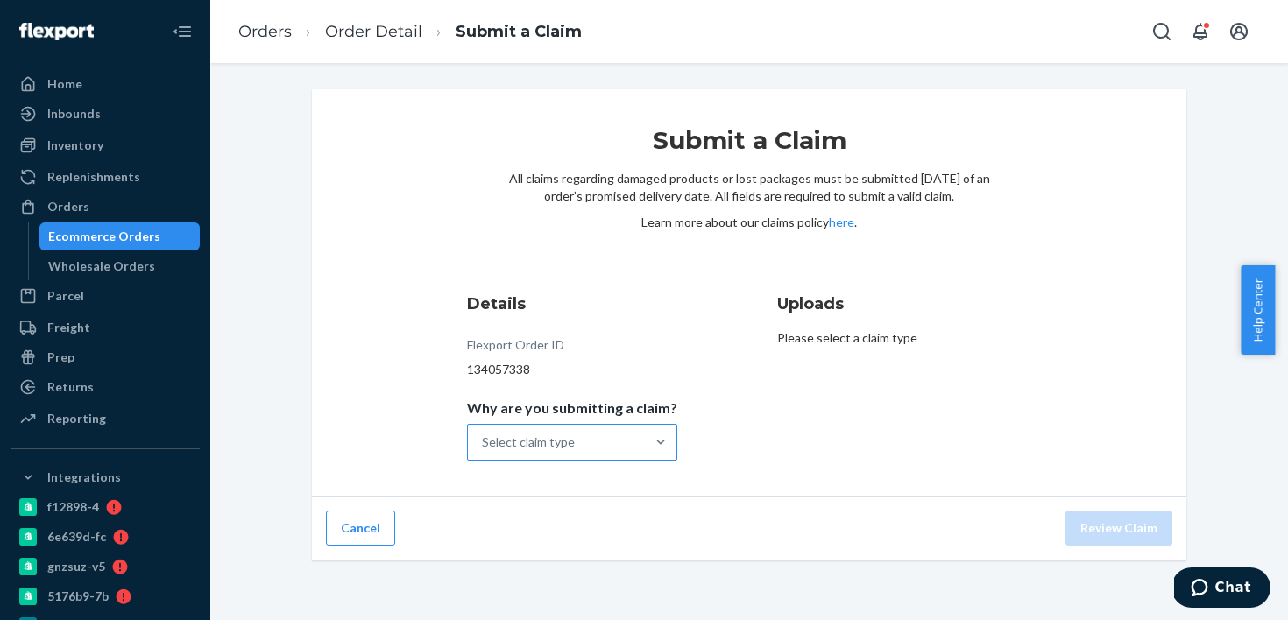
click at [568, 430] on div "Select claim type" at bounding box center [556, 442] width 177 height 35
click at [484, 434] on input "Why are you submitting a claim? Select claim type" at bounding box center [483, 443] width 2 height 18
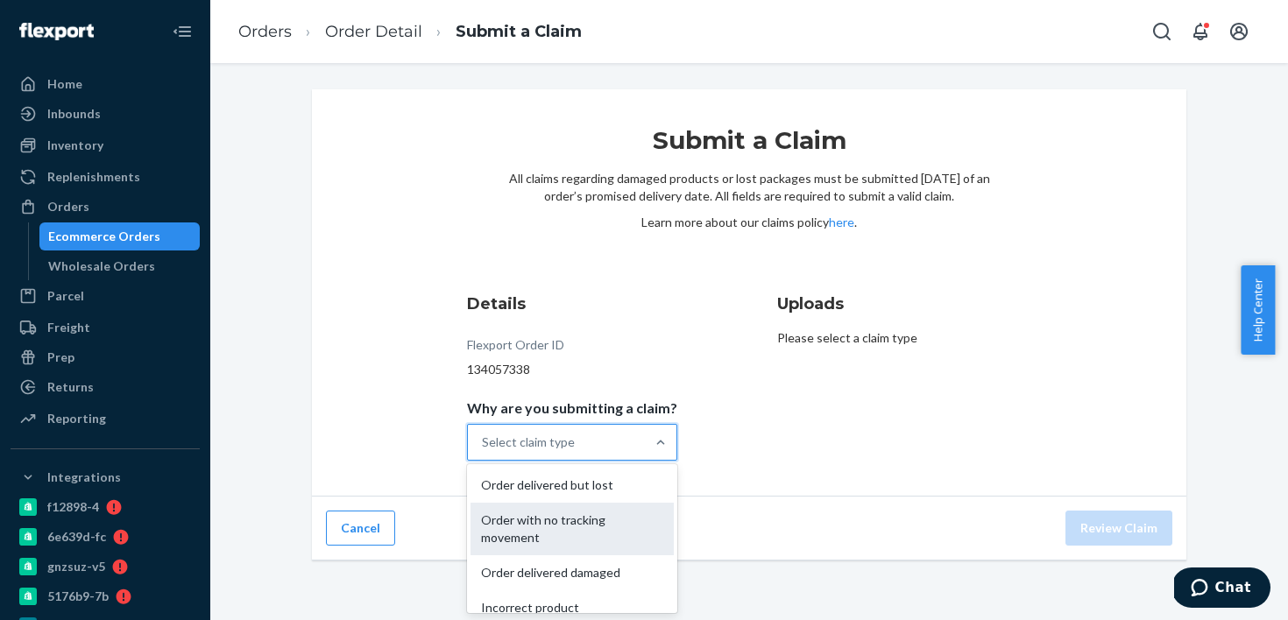
click at [614, 522] on div "Order with no tracking movement" at bounding box center [572, 529] width 203 height 53
click at [484, 451] on input "Why are you submitting a claim? option Order with no tracking movement focused,…" at bounding box center [483, 443] width 2 height 18
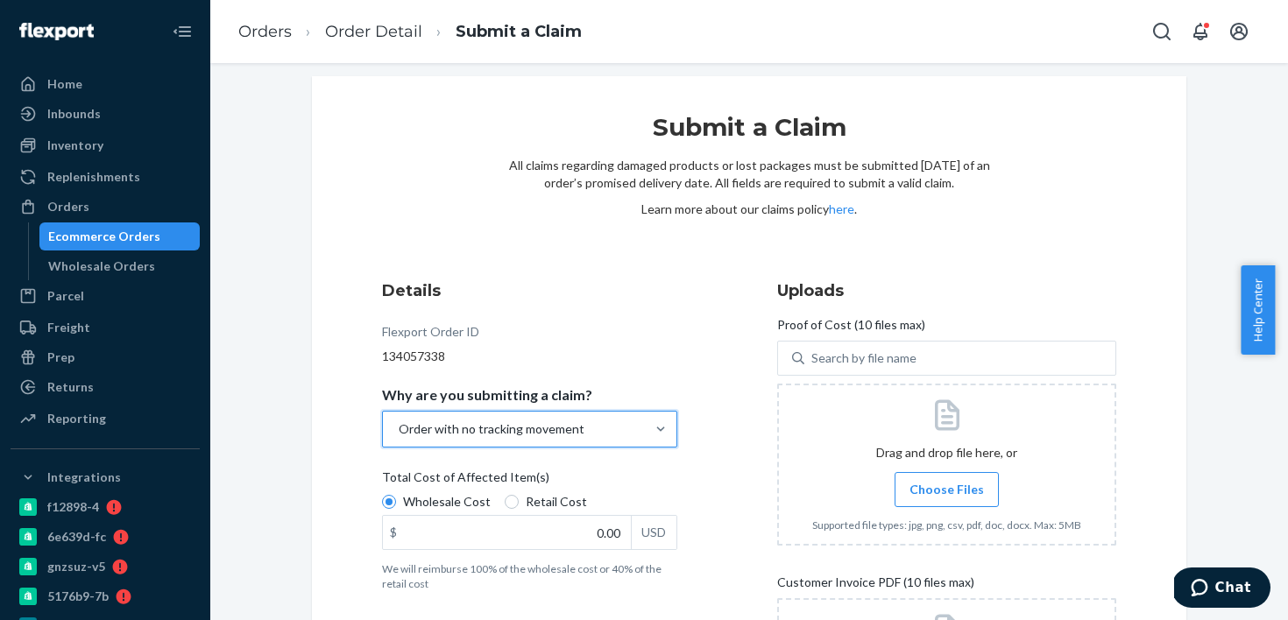
scroll to position [29, 0]
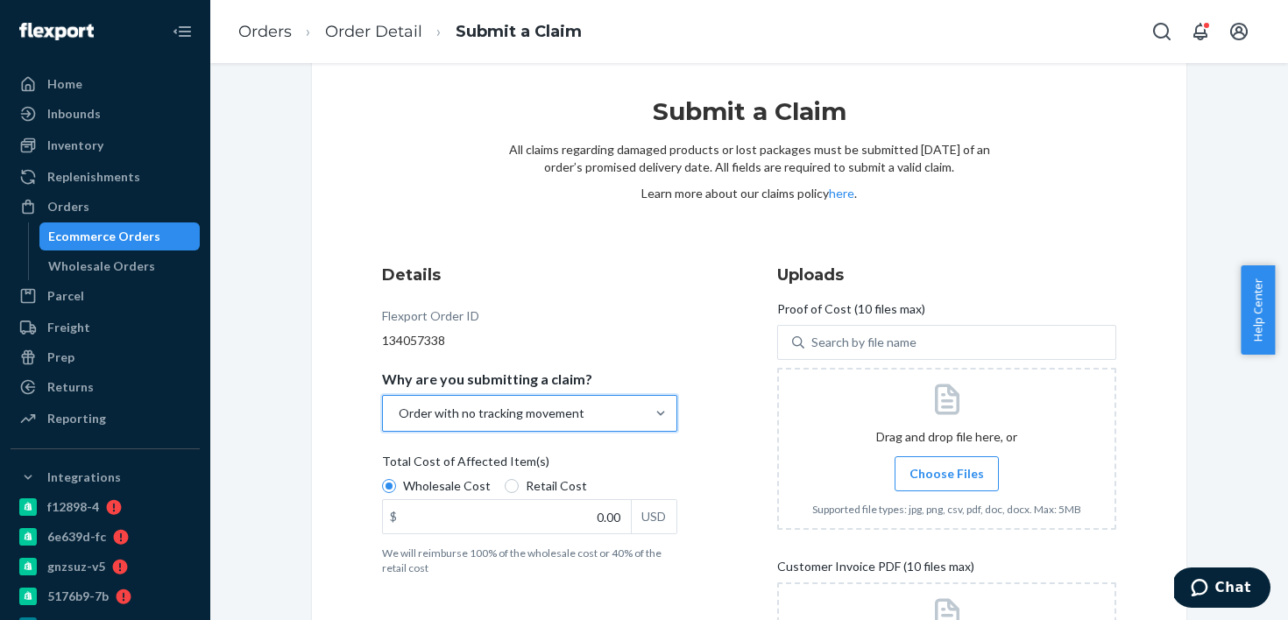
click at [472, 416] on div "Order with no tracking movement" at bounding box center [492, 414] width 186 height 18
click at [399, 416] on input "Why are you submitting a claim? option Order with no tracking movement, selecte…" at bounding box center [398, 414] width 2 height 18
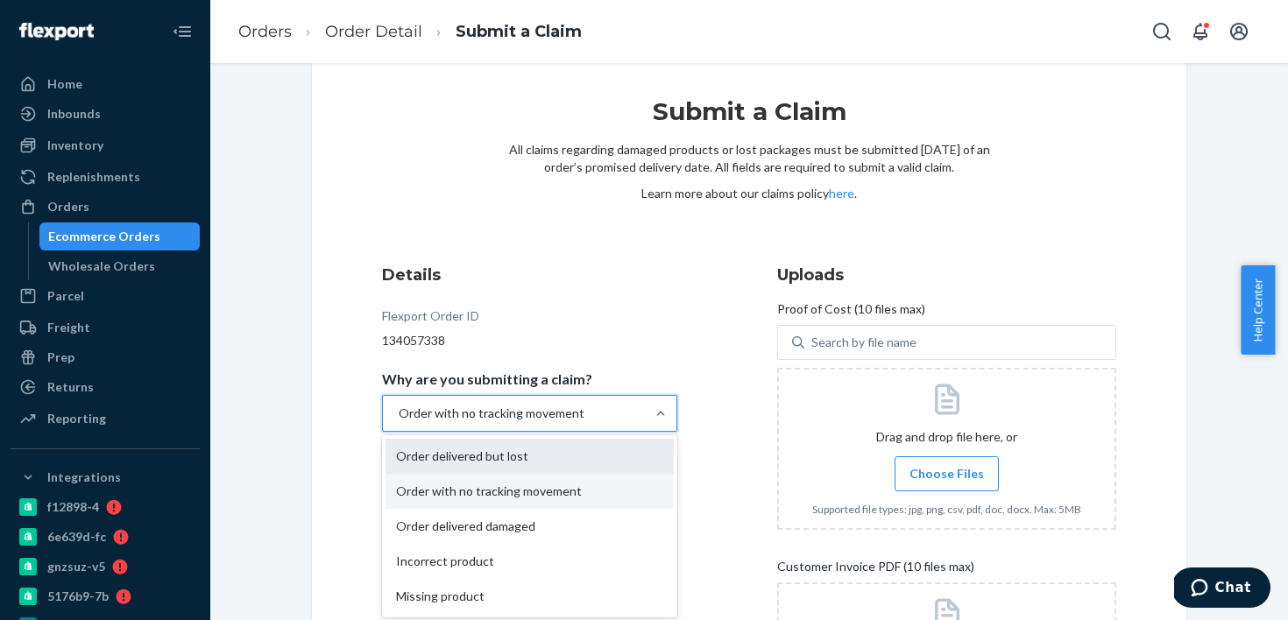
click at [485, 448] on div "Order delivered but lost" at bounding box center [530, 456] width 288 height 35
click at [399, 422] on input "Why are you submitting a claim? option Order with no tracking movement, selecte…" at bounding box center [398, 414] width 2 height 18
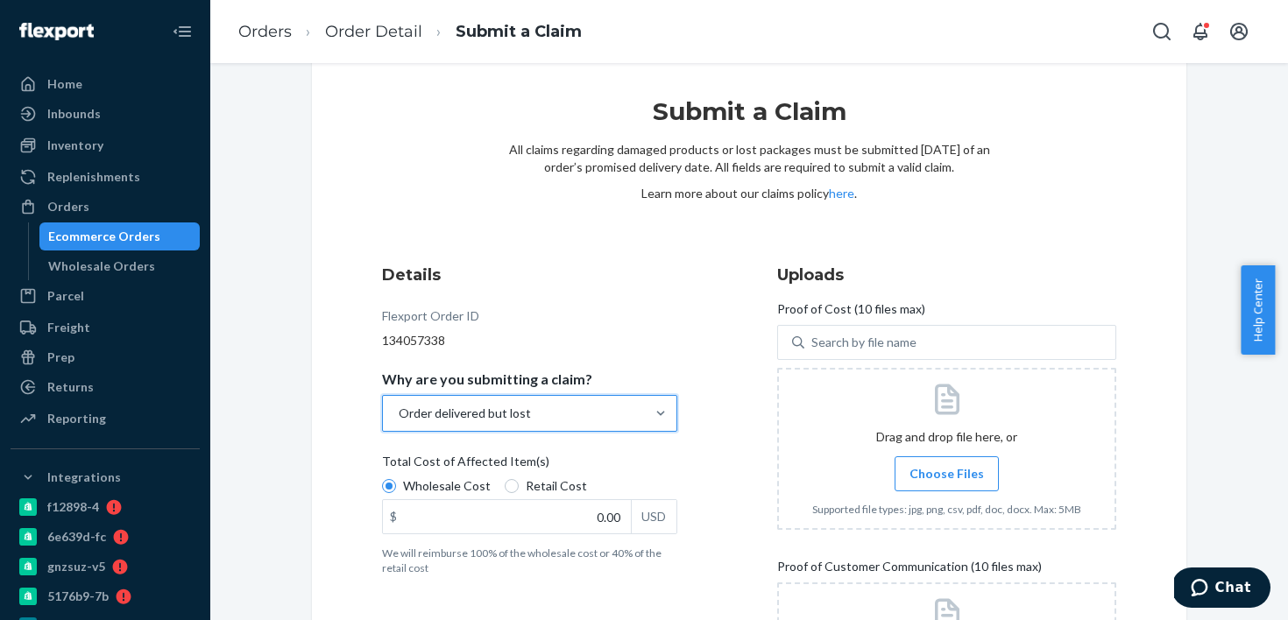
click at [491, 431] on div "Order delivered but lost" at bounding box center [529, 413] width 295 height 37
click at [399, 422] on input "Why are you submitting a claim? option Order delivered but lost, selected. 0 re…" at bounding box center [398, 414] width 2 height 18
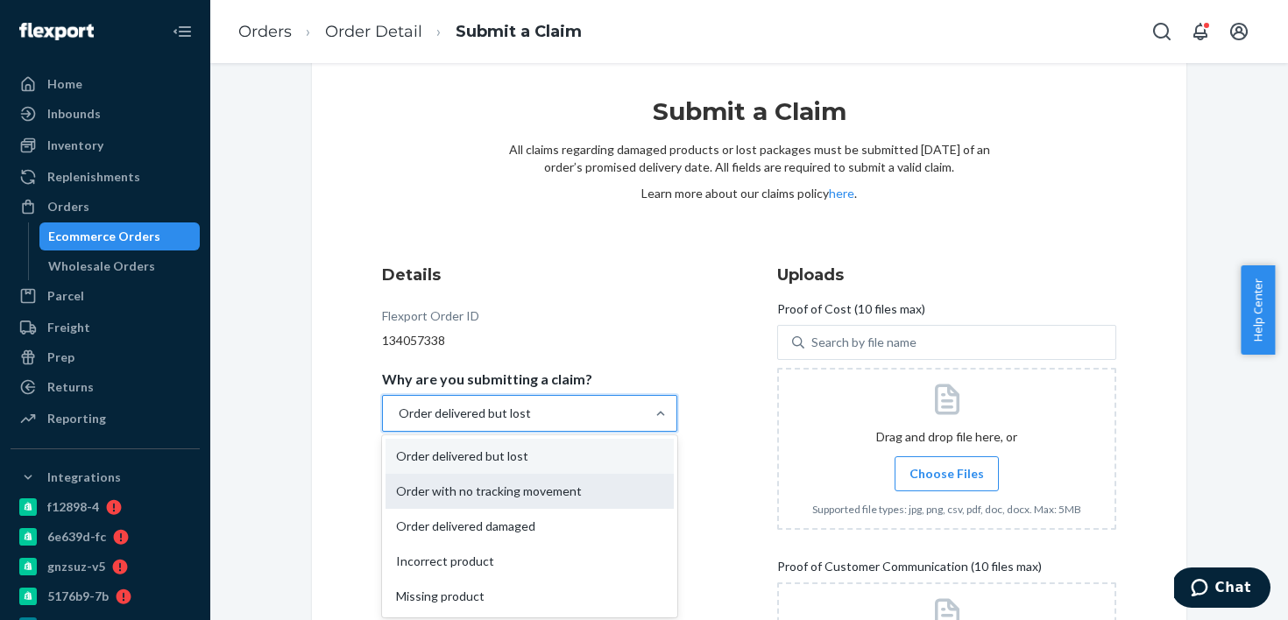
click at [496, 493] on div "Order with no tracking movement" at bounding box center [530, 491] width 288 height 35
click at [399, 422] on input "Why are you submitting a claim? option Order delivered but lost, selected. opti…" at bounding box center [398, 414] width 2 height 18
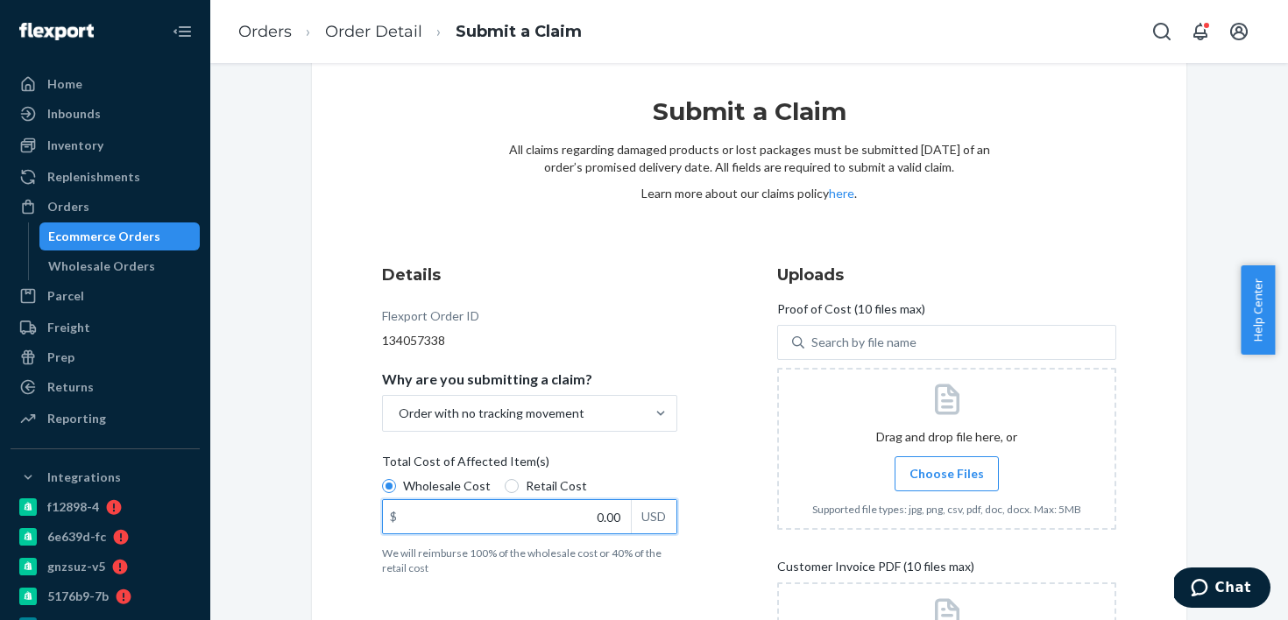
click at [601, 520] on input "0.00" at bounding box center [507, 516] width 248 height 33
type input "69.36"
click at [623, 292] on div "Details Flexport Order ID 134057338 Why are you submitting a claim? Order with …" at bounding box center [551, 522] width 339 height 538
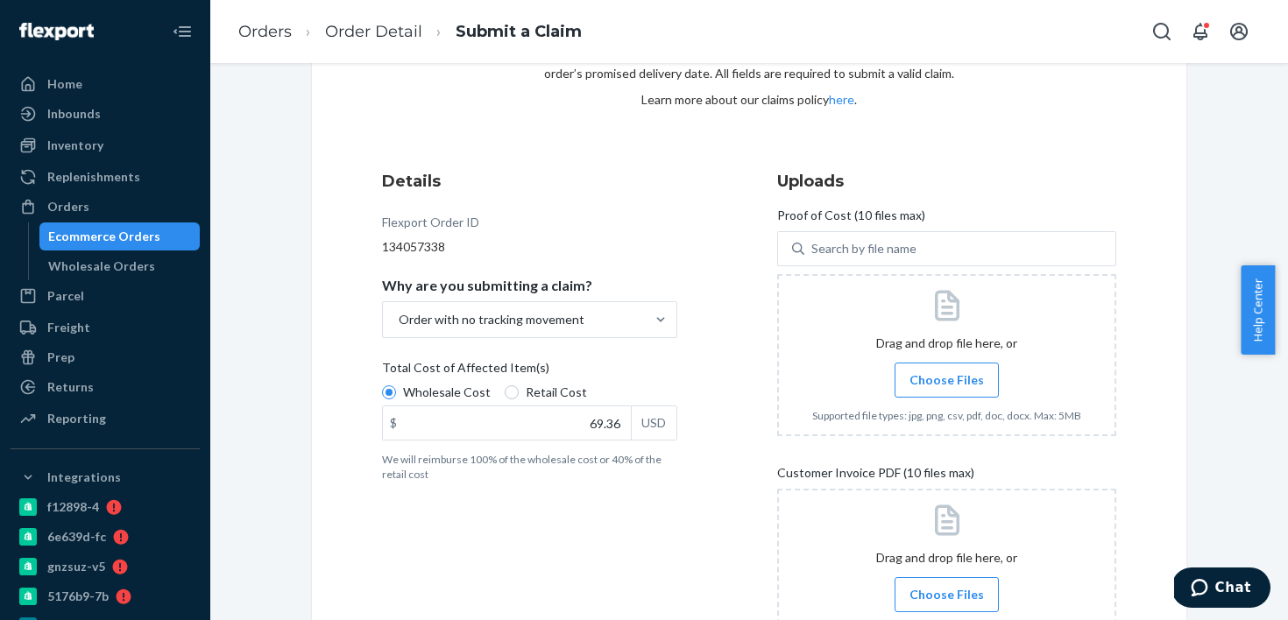
scroll to position [190, 0]
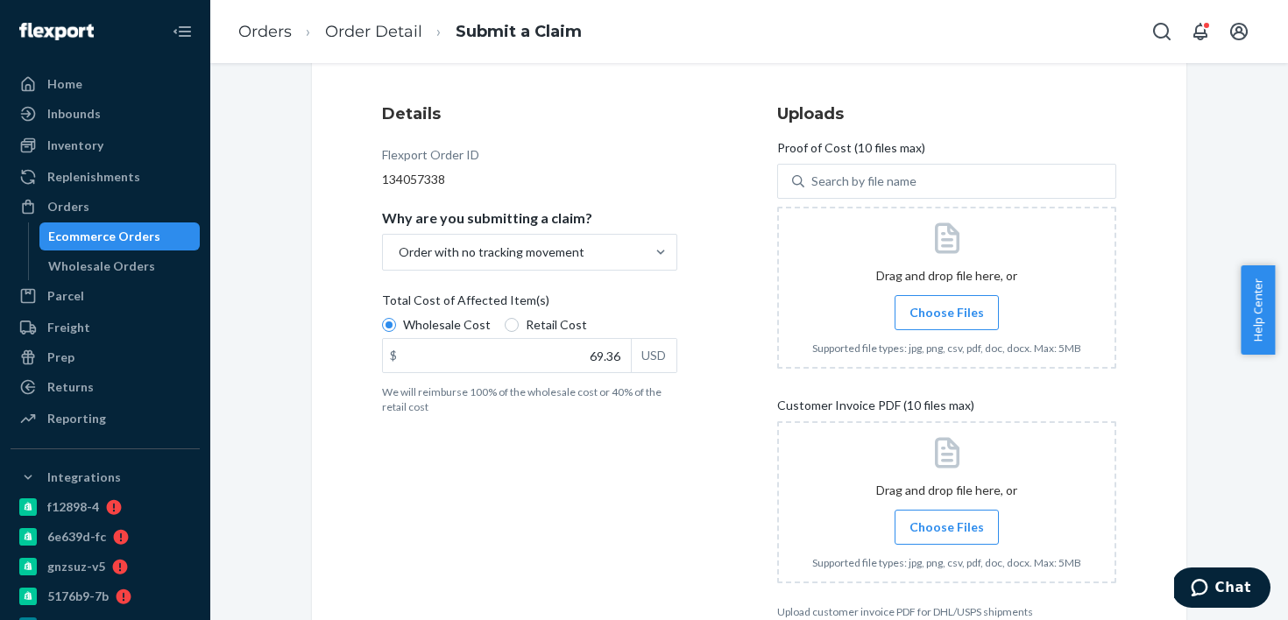
click at [921, 315] on span "Choose Files" at bounding box center [947, 313] width 74 height 18
click at [947, 315] on input "Choose Files" at bounding box center [947, 312] width 1 height 19
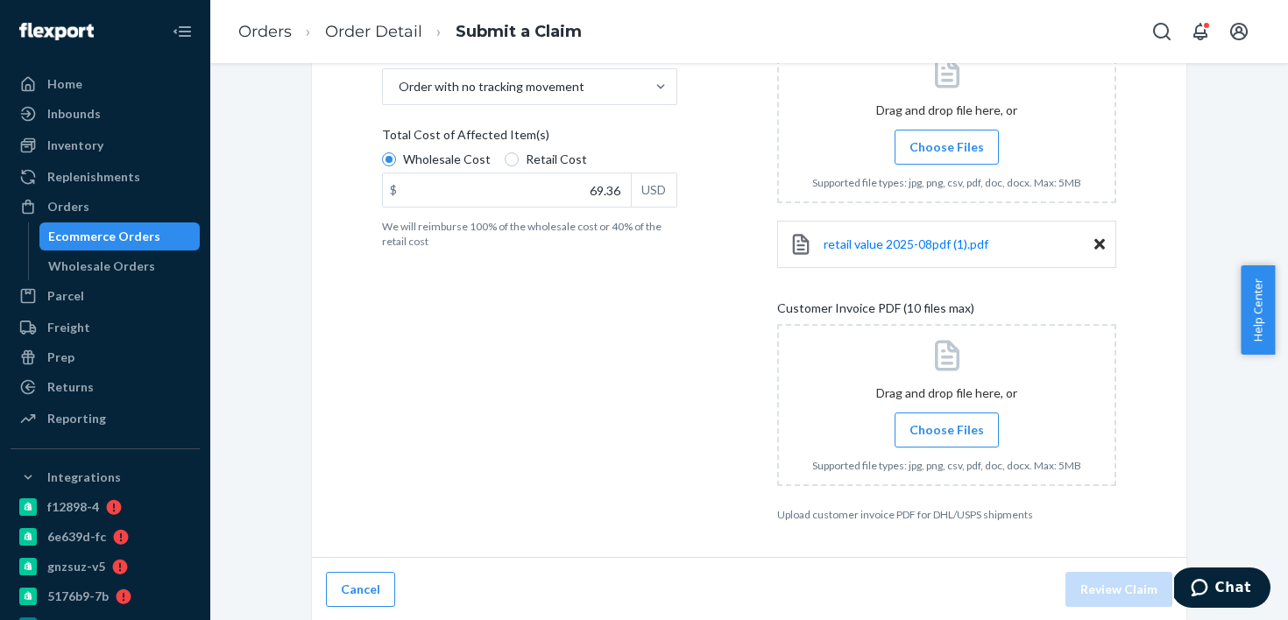
scroll to position [358, 0]
click at [963, 418] on label "Choose Files" at bounding box center [947, 428] width 104 height 35
click at [947, 419] on input "Choose Files" at bounding box center [947, 428] width 1 height 19
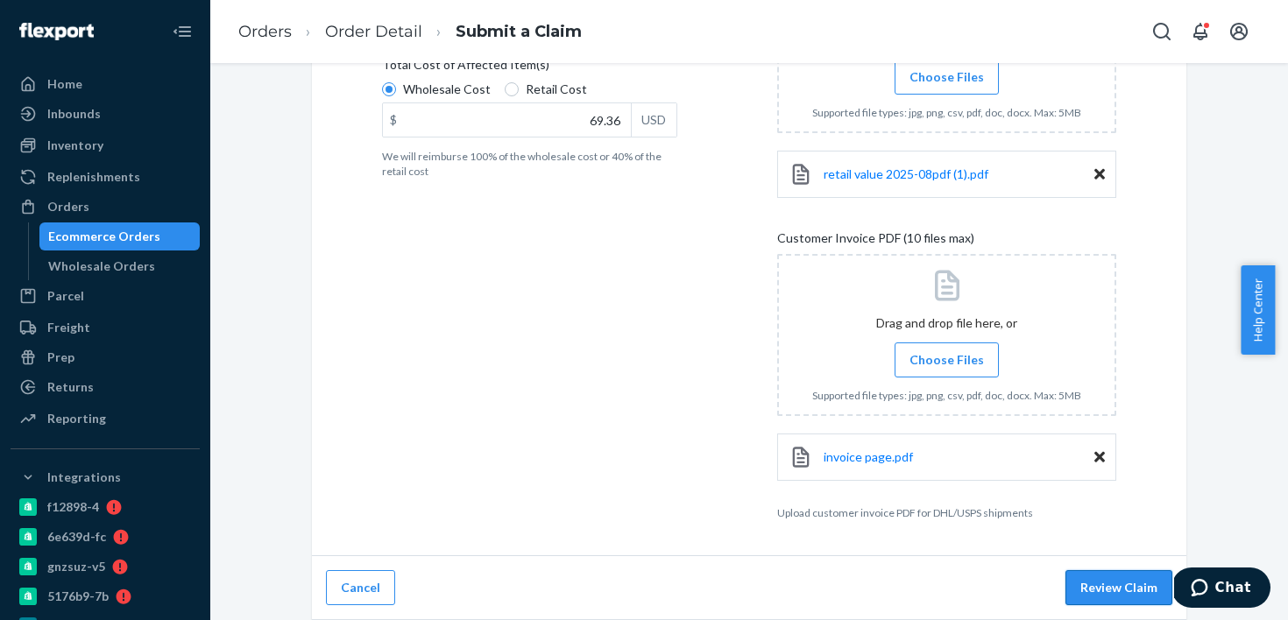
click at [1111, 582] on button "Review Claim" at bounding box center [1119, 588] width 107 height 35
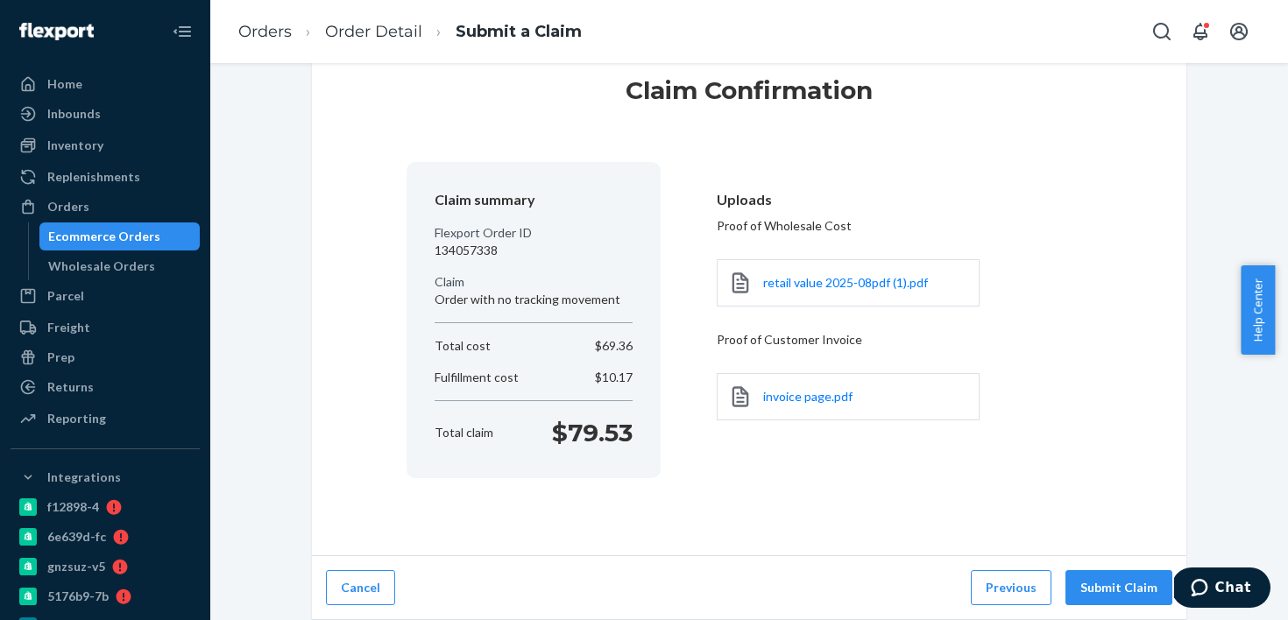
click at [1079, 561] on div "Cancel Previous Submit Claim" at bounding box center [749, 589] width 875 height 64
click at [1081, 585] on button "Submit Claim" at bounding box center [1119, 588] width 107 height 35
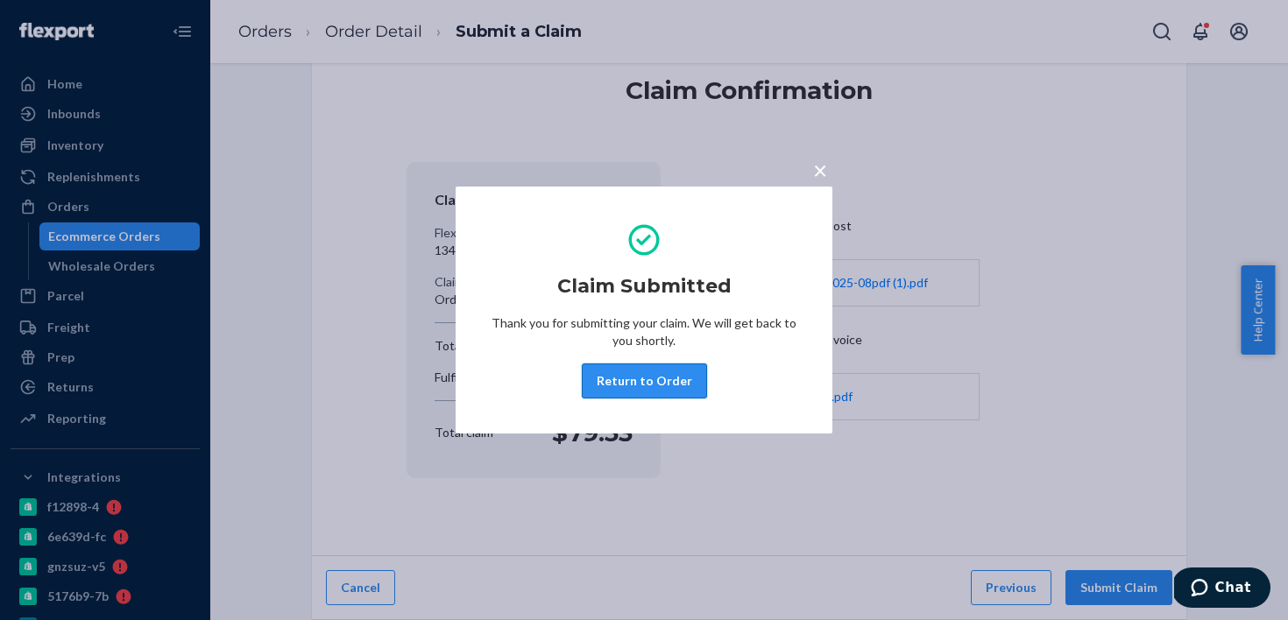
click at [655, 379] on button "Return to Order" at bounding box center [644, 381] width 125 height 35
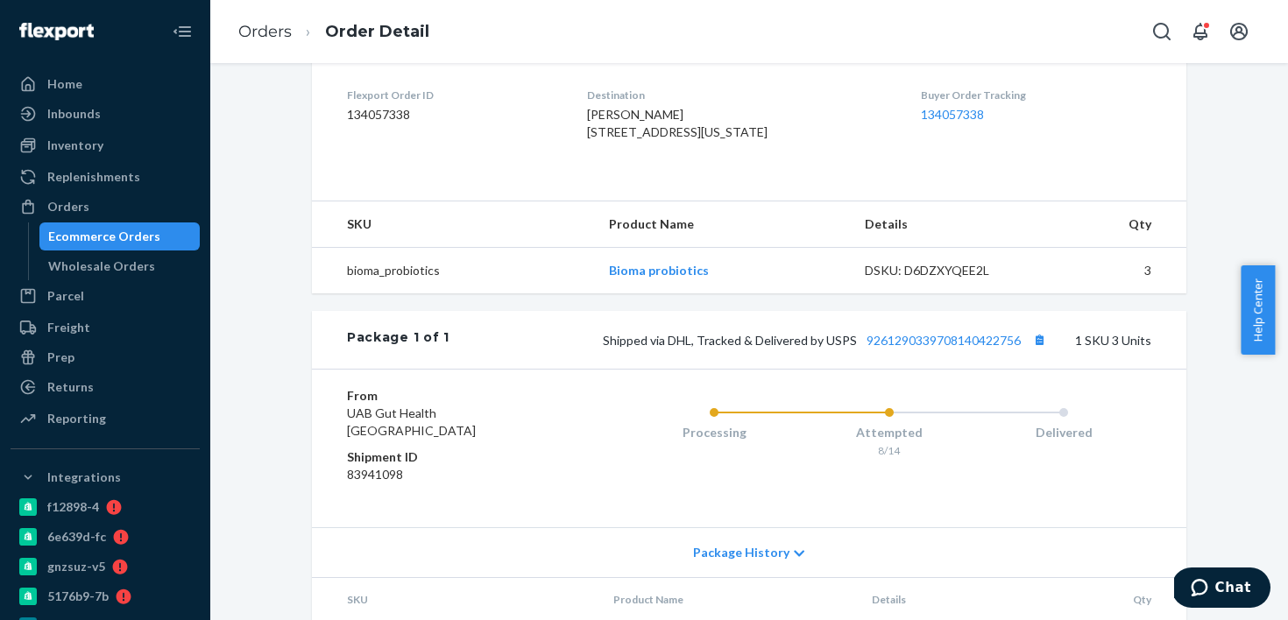
scroll to position [580, 0]
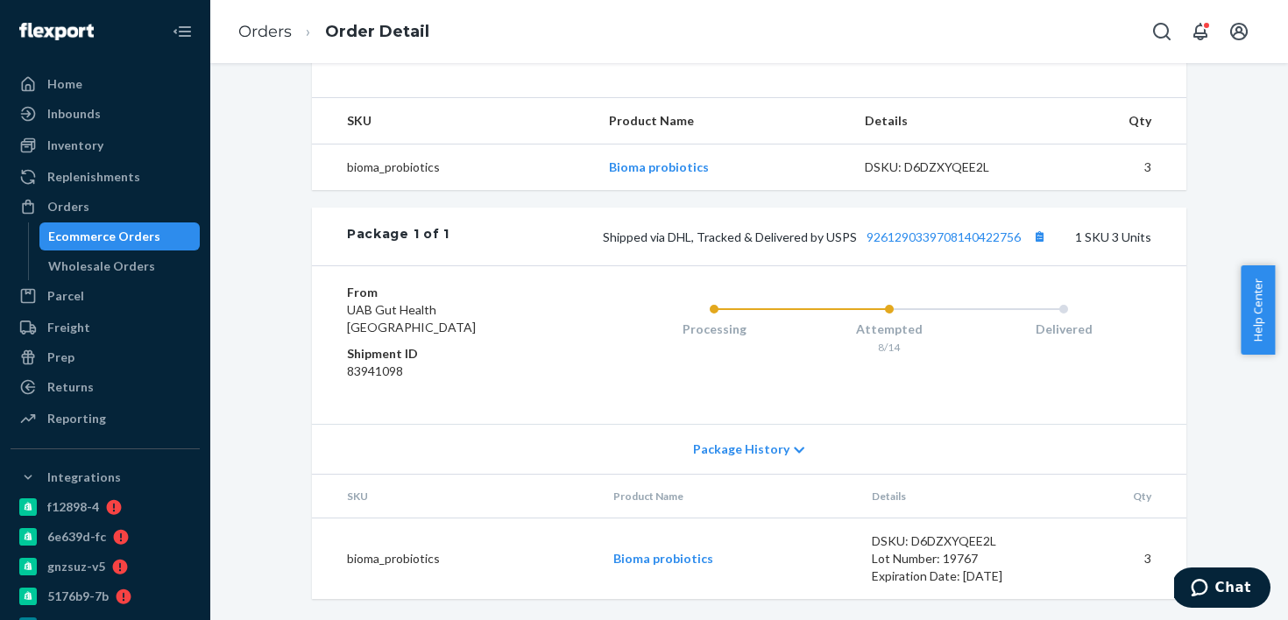
click at [957, 263] on div "Package 1 of 1 Shipped via DHL, Tracked & Delivered by USPS 9261290339708140422…" at bounding box center [749, 237] width 875 height 58
click at [961, 242] on link "9261290339708140422756" at bounding box center [944, 237] width 154 height 15
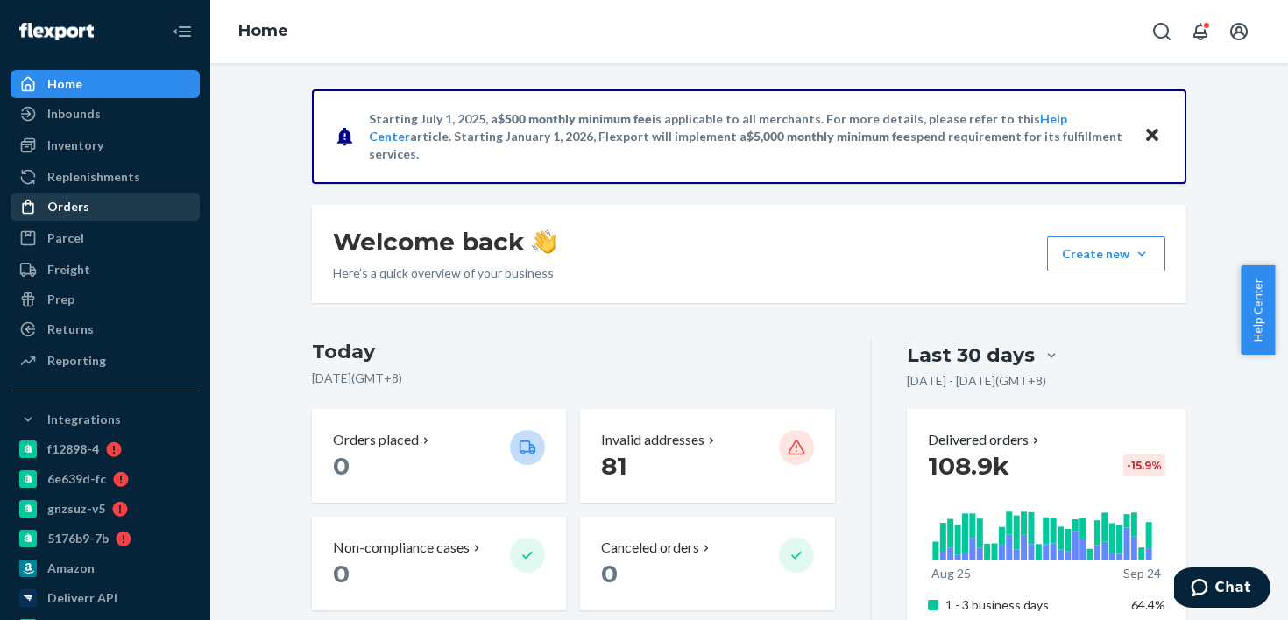
click at [163, 213] on div "Orders" at bounding box center [105, 207] width 186 height 25
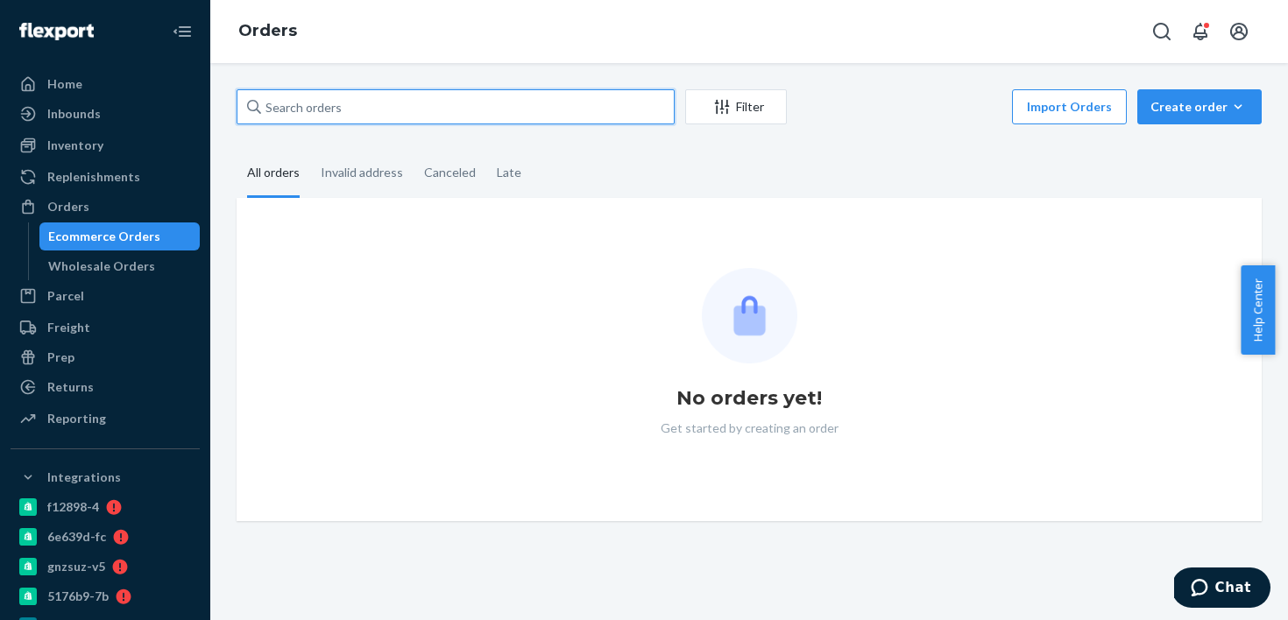
click at [320, 115] on input "text" at bounding box center [456, 106] width 438 height 35
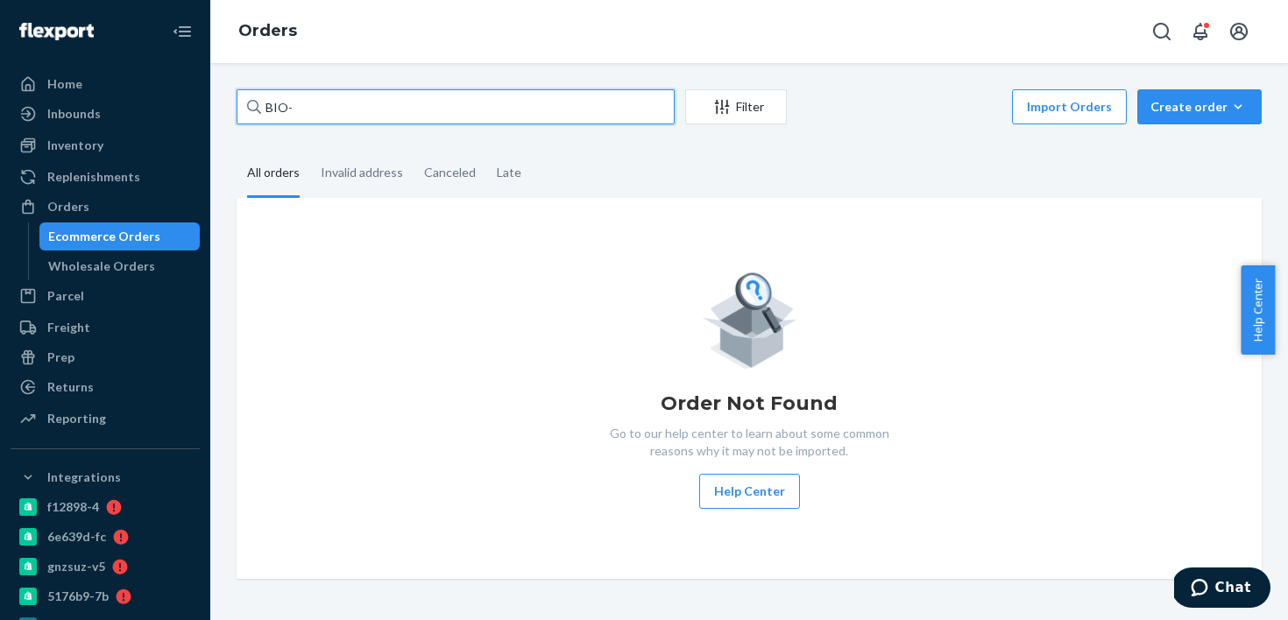
paste input "2769063"
type input "BIO-2769063"
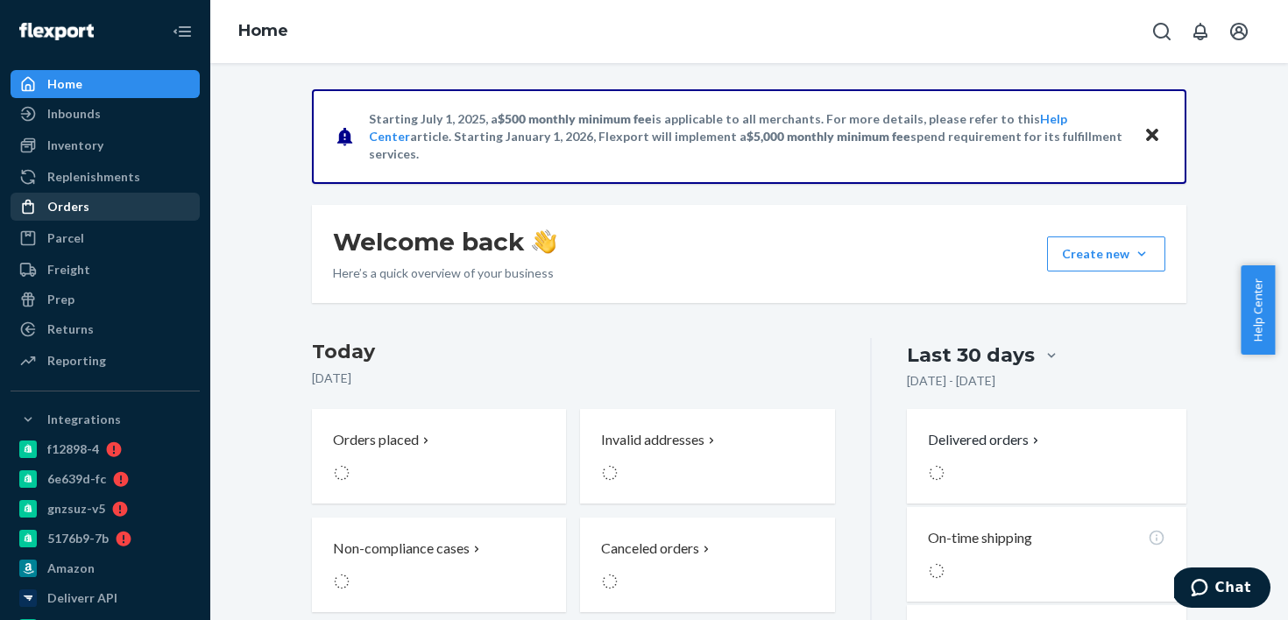
click at [82, 206] on div "Orders" at bounding box center [68, 207] width 42 height 18
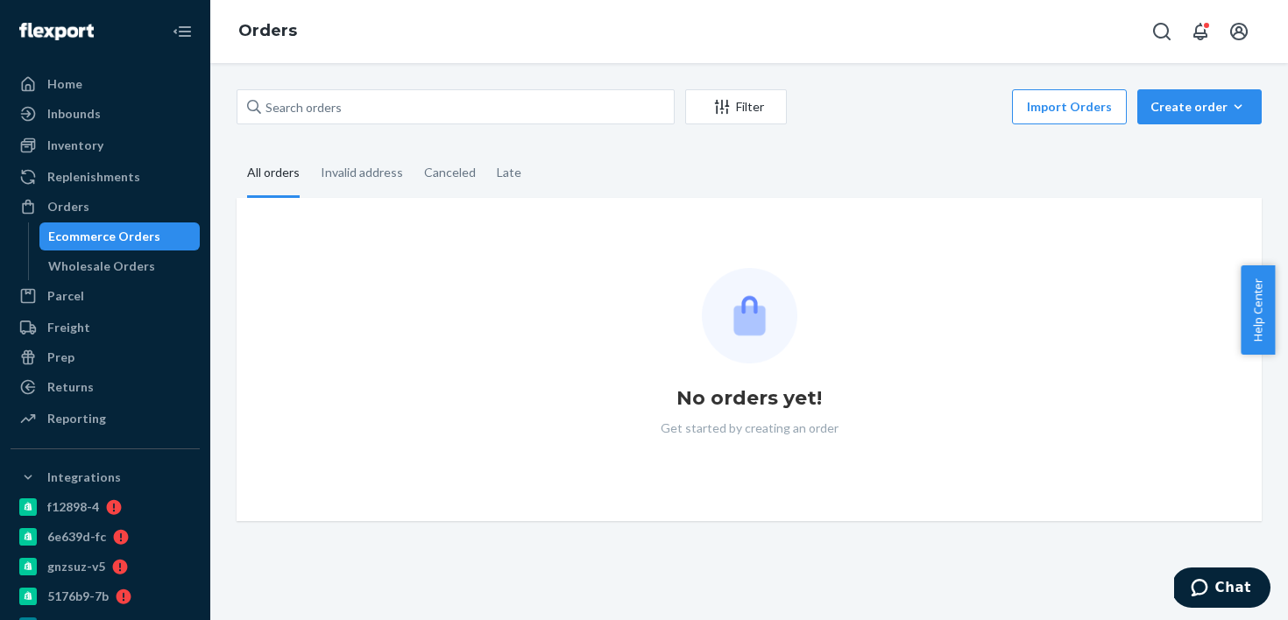
click at [295, 132] on div "Filter Import Orders Create order Ecommerce order Removal order All orders Inva…" at bounding box center [749, 305] width 1052 height 432
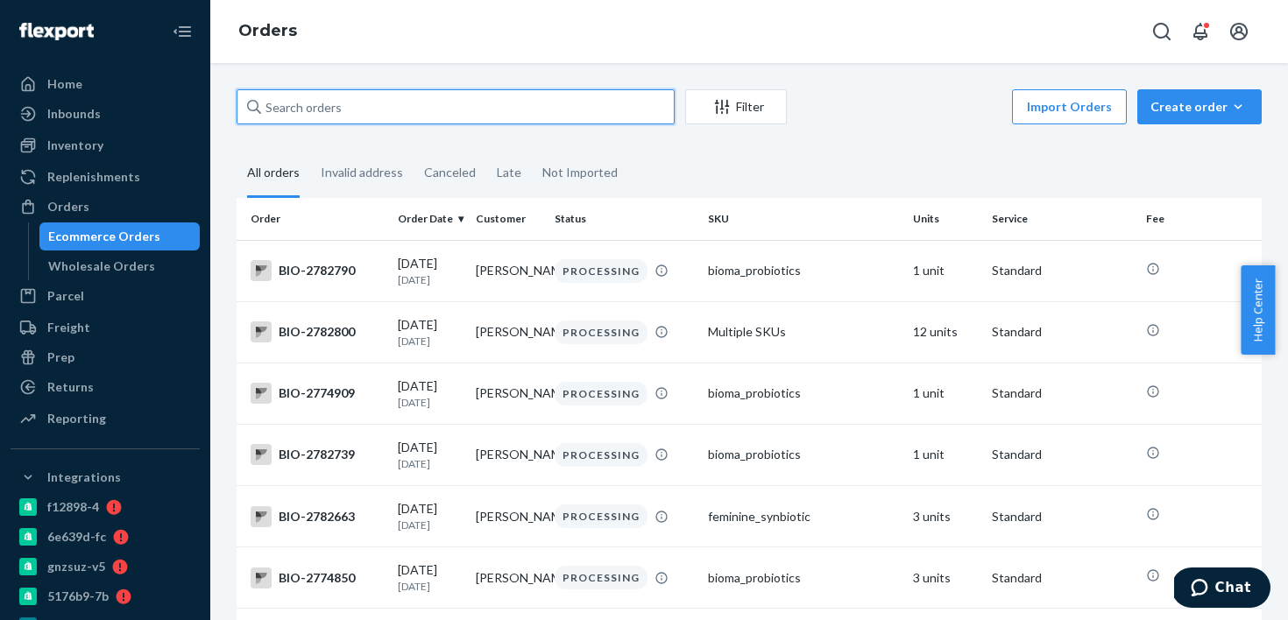
click at [328, 108] on input "text" at bounding box center [456, 106] width 438 height 35
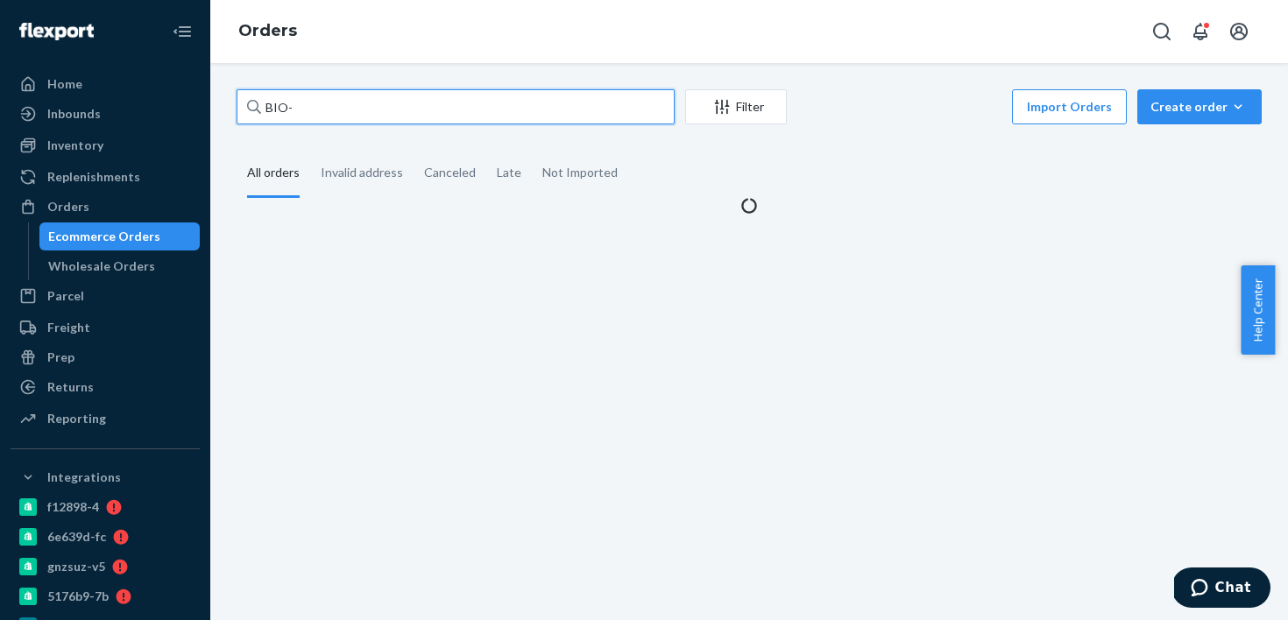
paste input "2769063"
type input "BIO-2769063"
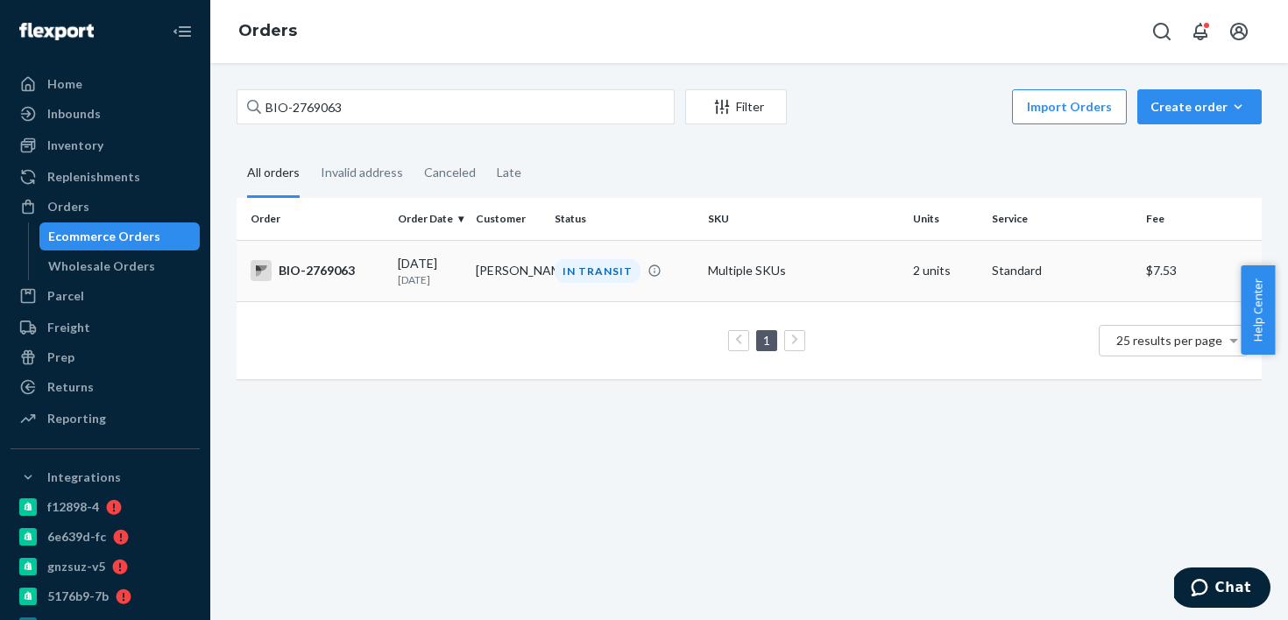
click at [426, 285] on p "[DATE]" at bounding box center [430, 280] width 65 height 15
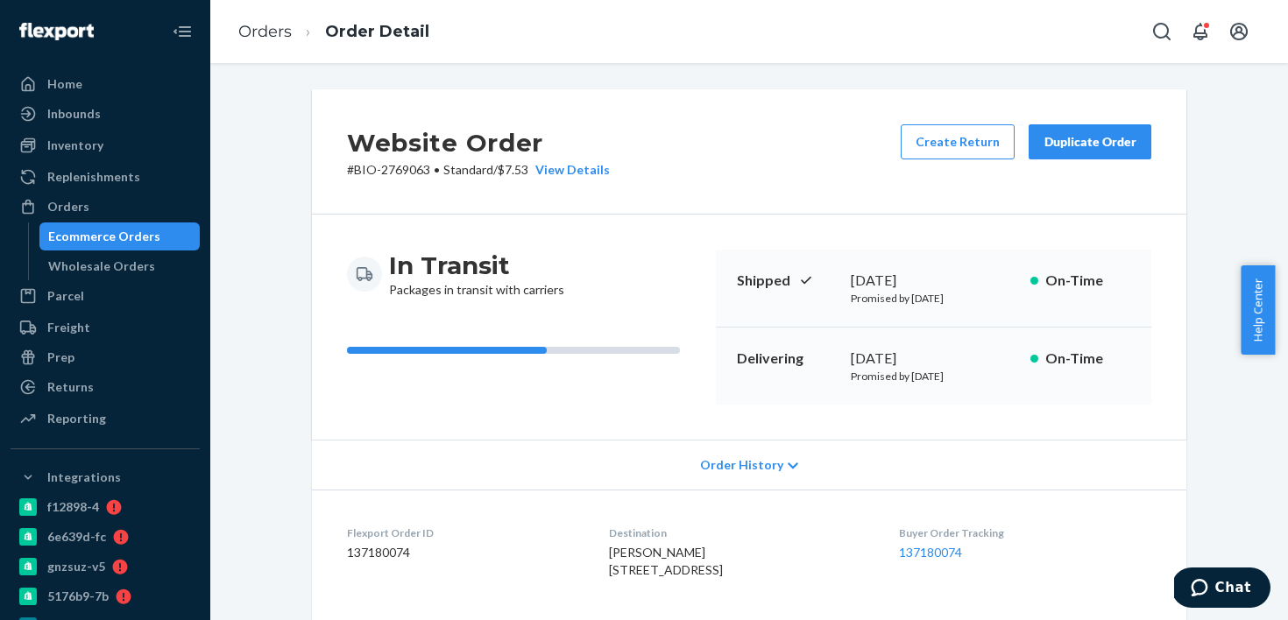
click at [413, 177] on p "# BIO-2769063 • Standard / $7.53 View Details" at bounding box center [478, 170] width 263 height 18
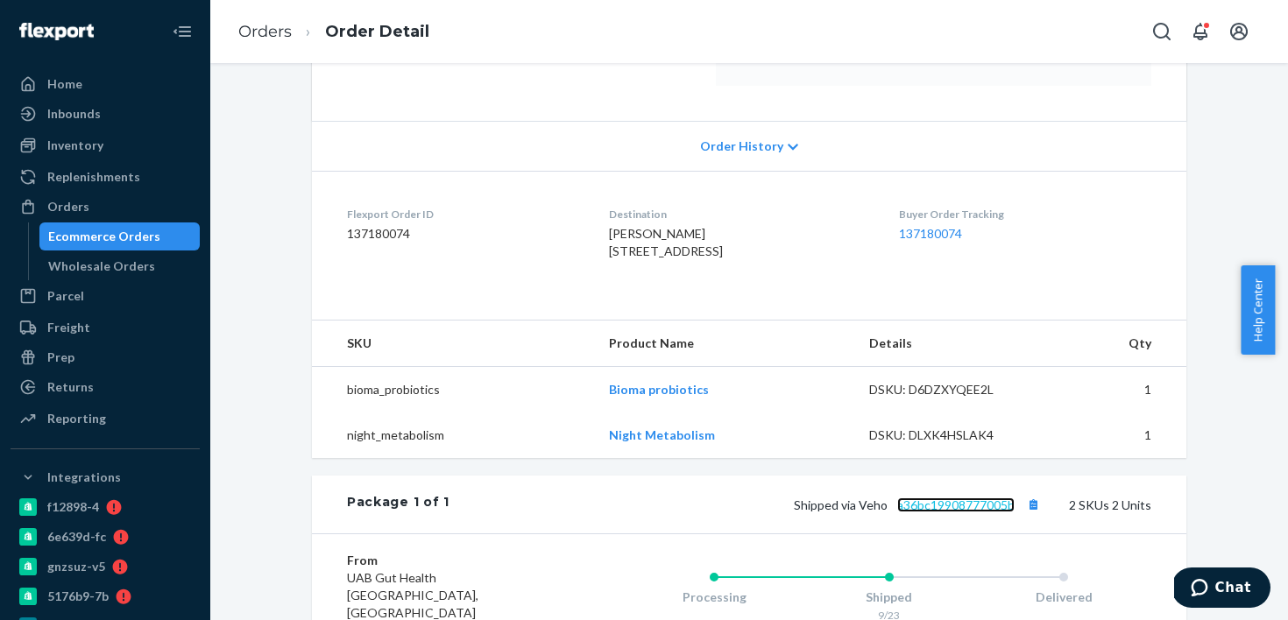
click at [951, 513] on link "a36bc19908777005b" at bounding box center [955, 505] width 117 height 15
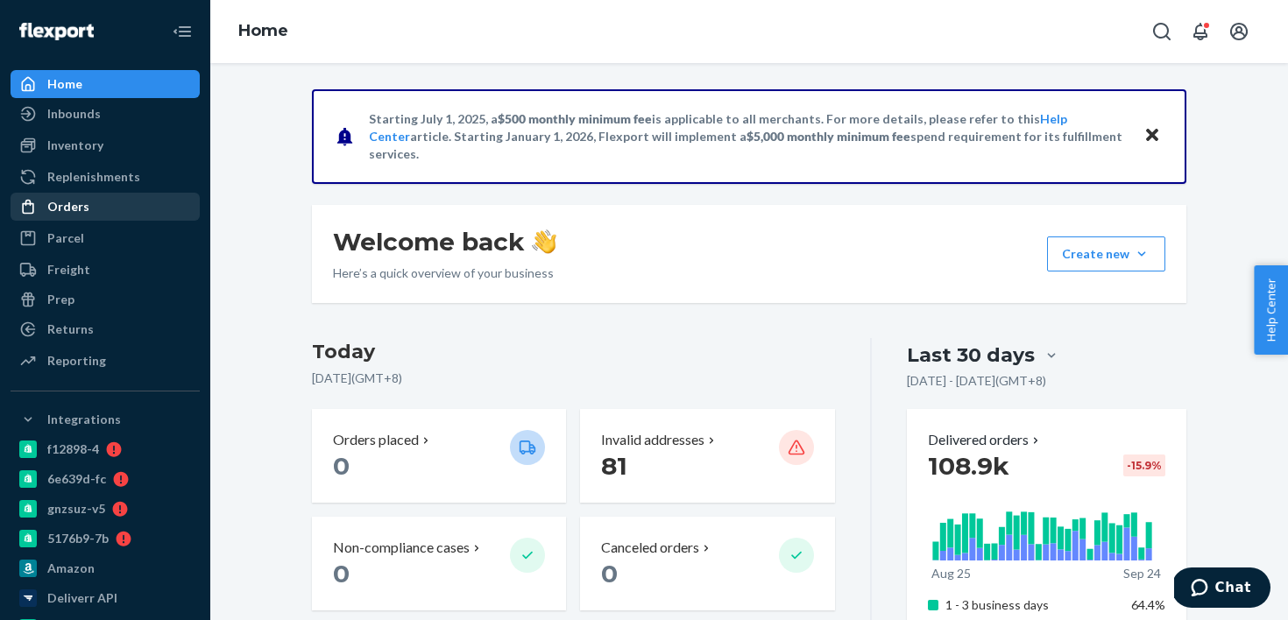
click at [132, 219] on link "Orders" at bounding box center [105, 207] width 189 height 28
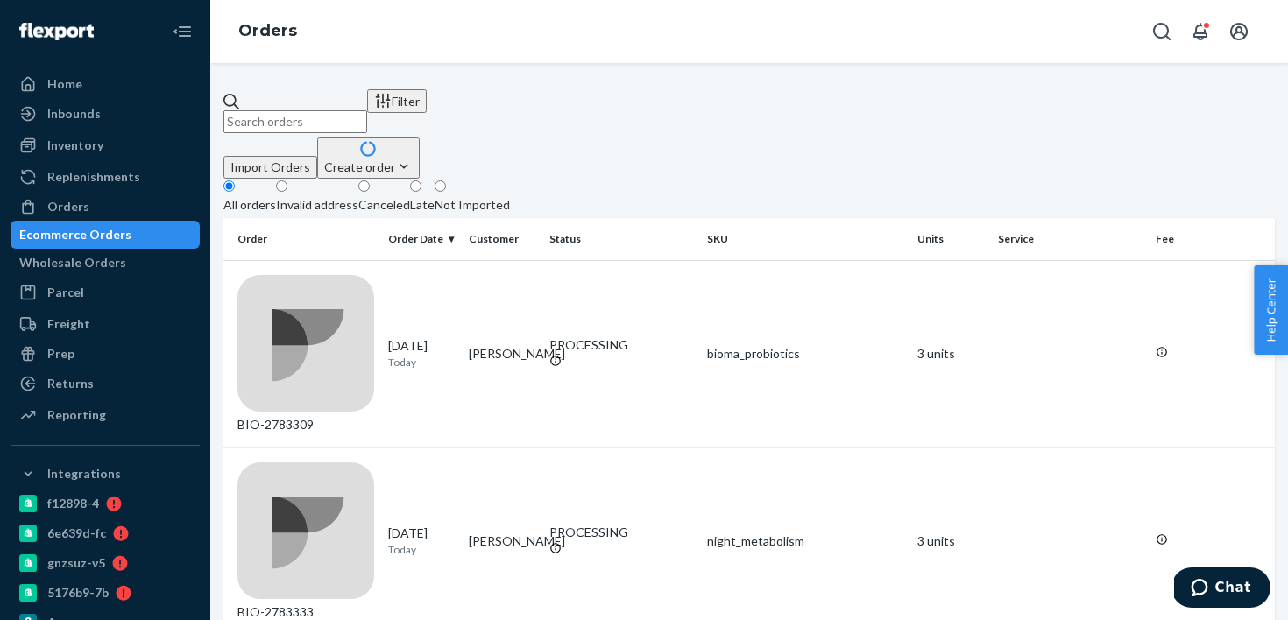
click at [367, 110] on input "text" at bounding box center [295, 121] width 144 height 23
paste input "2766579"
type input "BIO-2766579"
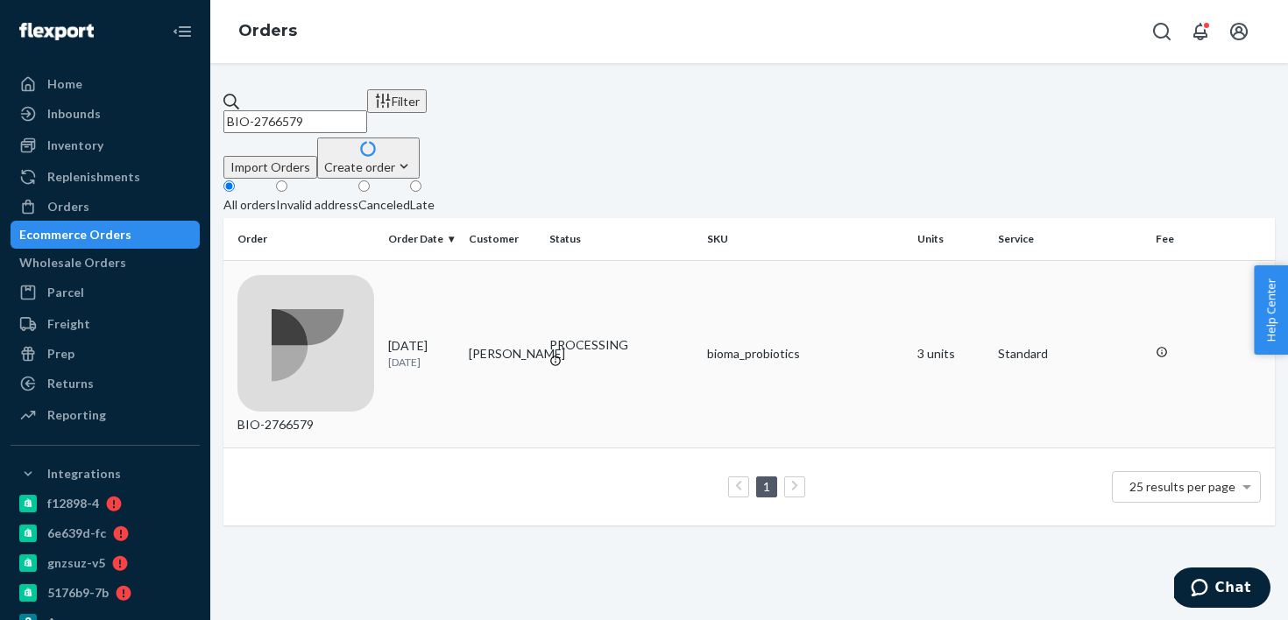
click at [592, 288] on td "PROCESSING" at bounding box center [621, 354] width 158 height 188
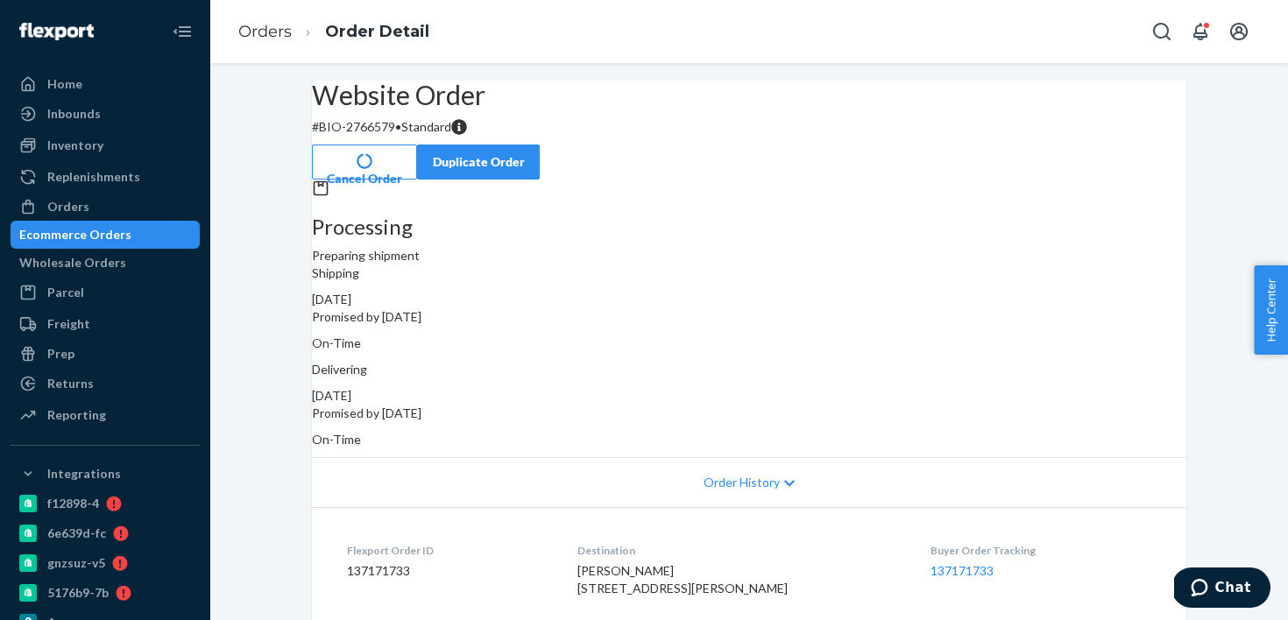
click at [417, 148] on button "Cancel Order" at bounding box center [364, 162] width 105 height 35
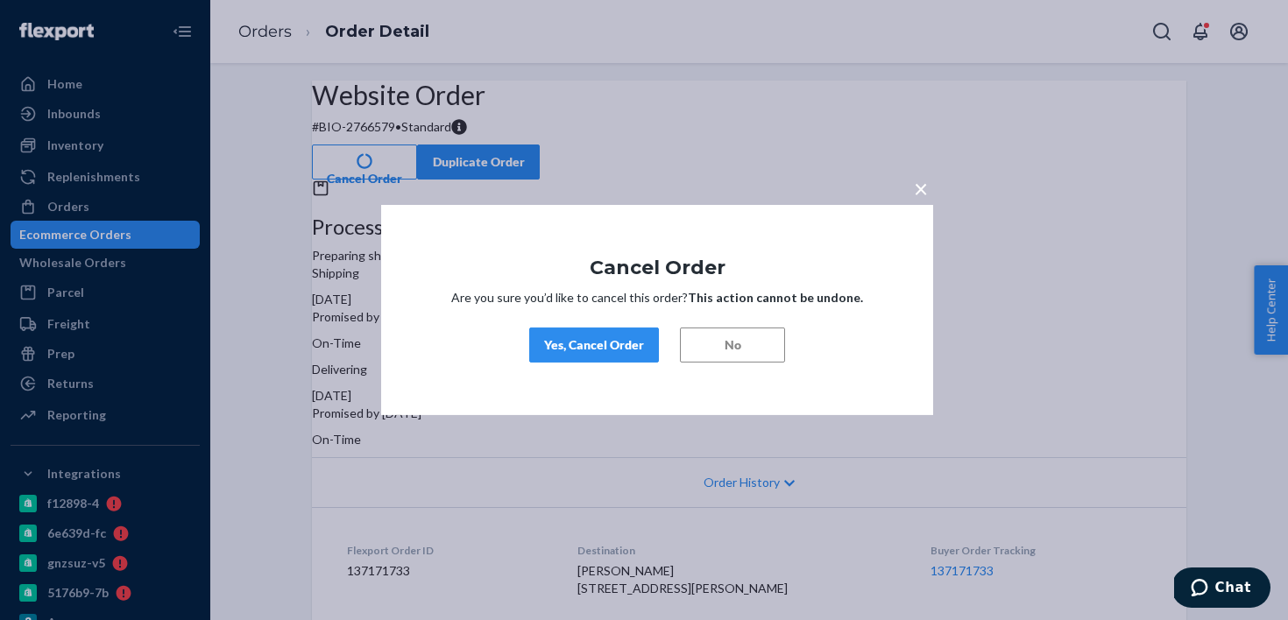
click at [918, 184] on span "×" at bounding box center [921, 189] width 14 height 30
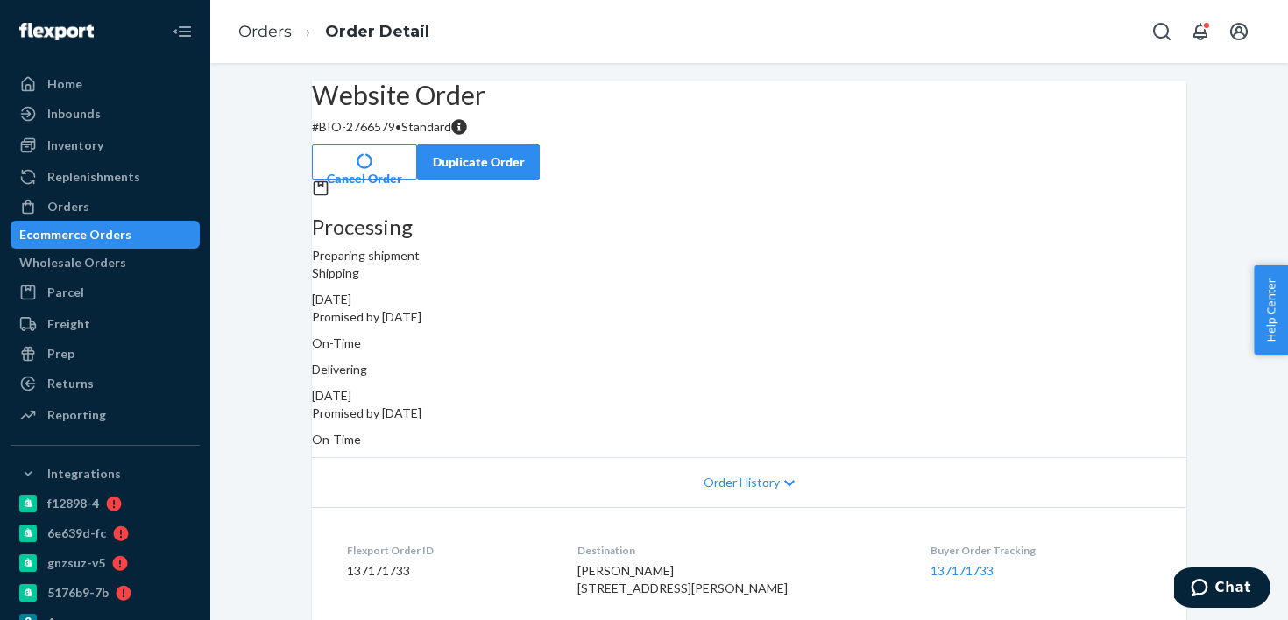
click at [417, 145] on button "Cancel Order" at bounding box center [364, 162] width 105 height 35
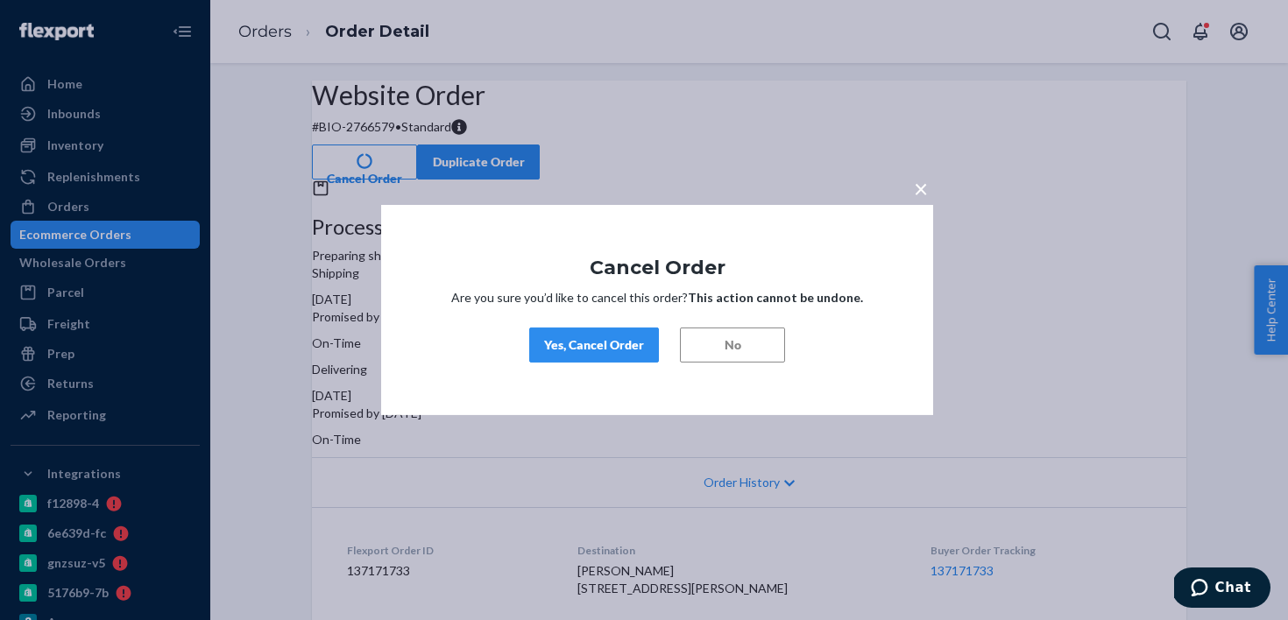
click at [642, 348] on div "Yes, Cancel Order" at bounding box center [594, 346] width 100 height 18
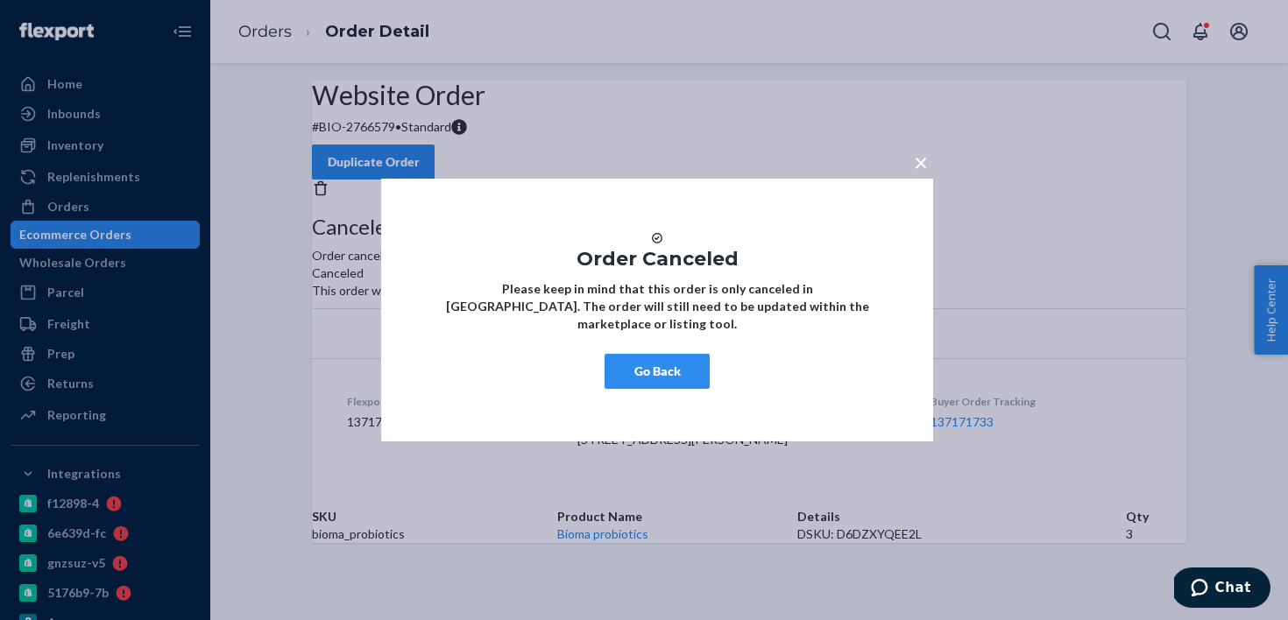
click at [687, 368] on button "Go Back" at bounding box center [657, 371] width 105 height 35
